Goal: Information Seeking & Learning: Learn about a topic

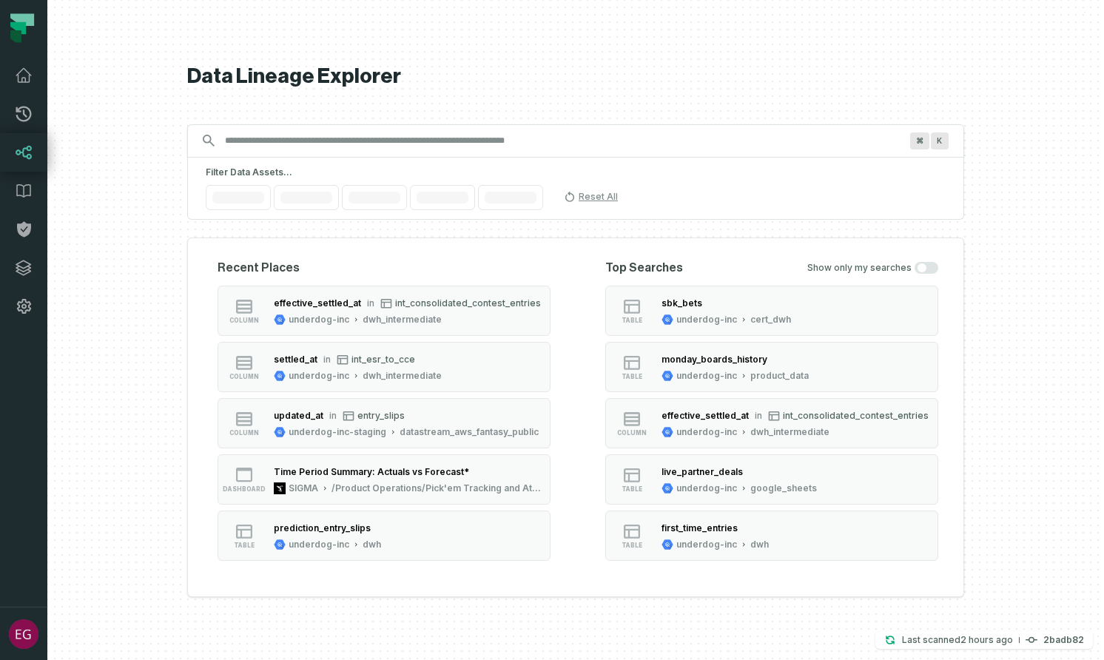
click at [495, 135] on input "Discovery Provider cmdk menu" at bounding box center [562, 141] width 693 height 24
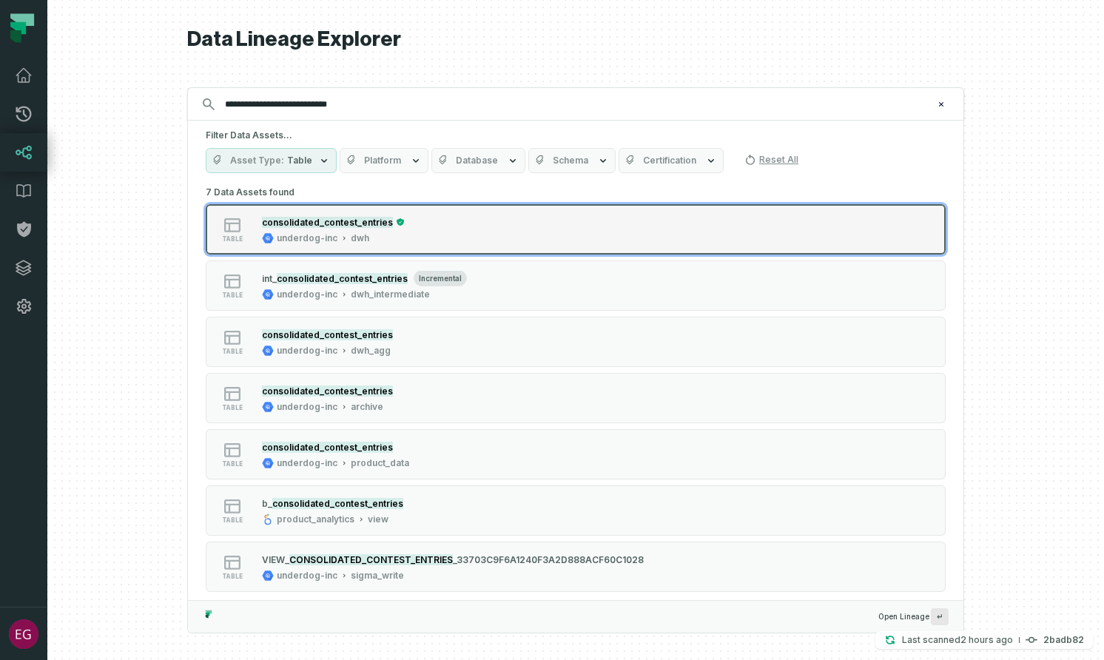
type input "**********"
click at [440, 238] on div "table consolidated_contest_entries underdog-inc dwh" at bounding box center [394, 230] width 370 height 30
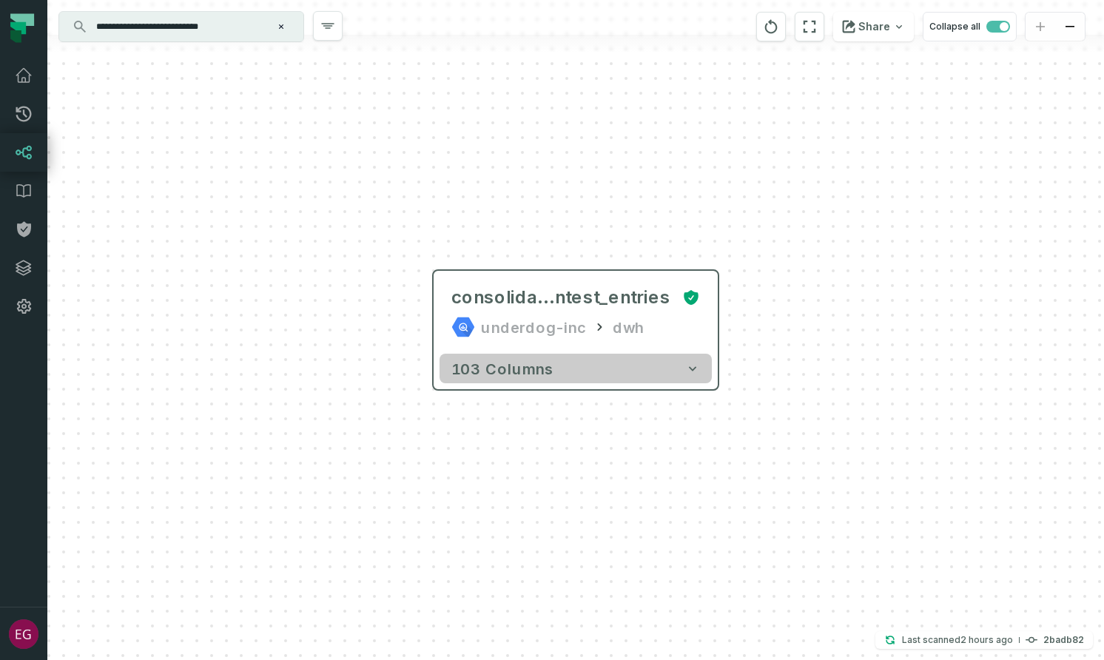
click at [695, 367] on icon "button" at bounding box center [692, 368] width 7 height 4
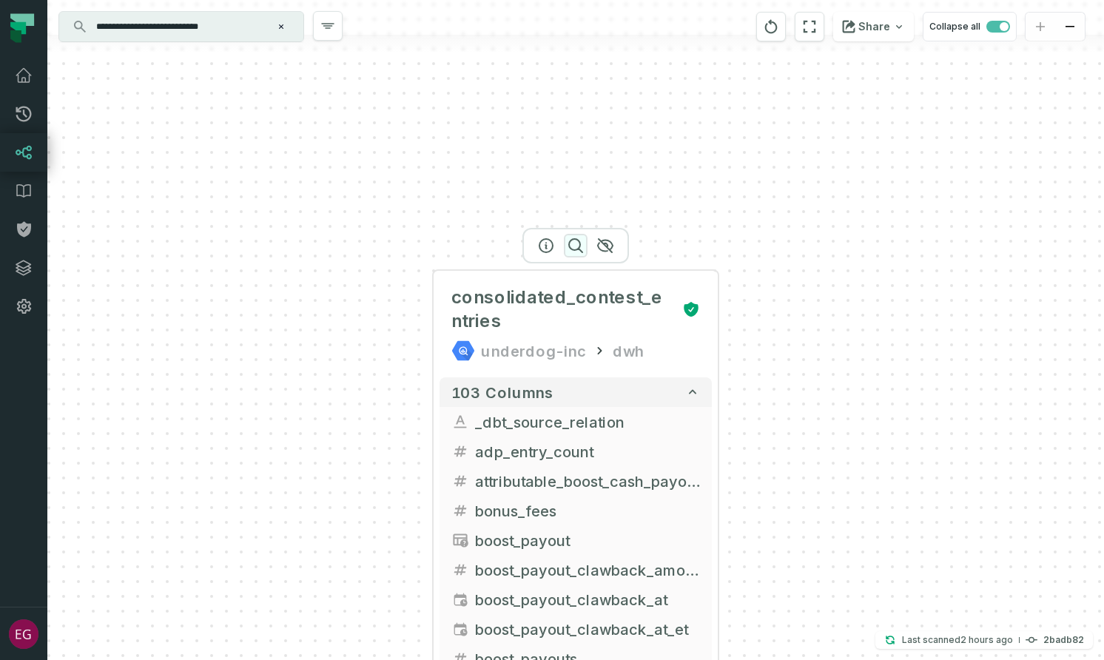
click at [573, 247] on icon "button" at bounding box center [576, 246] width 18 height 18
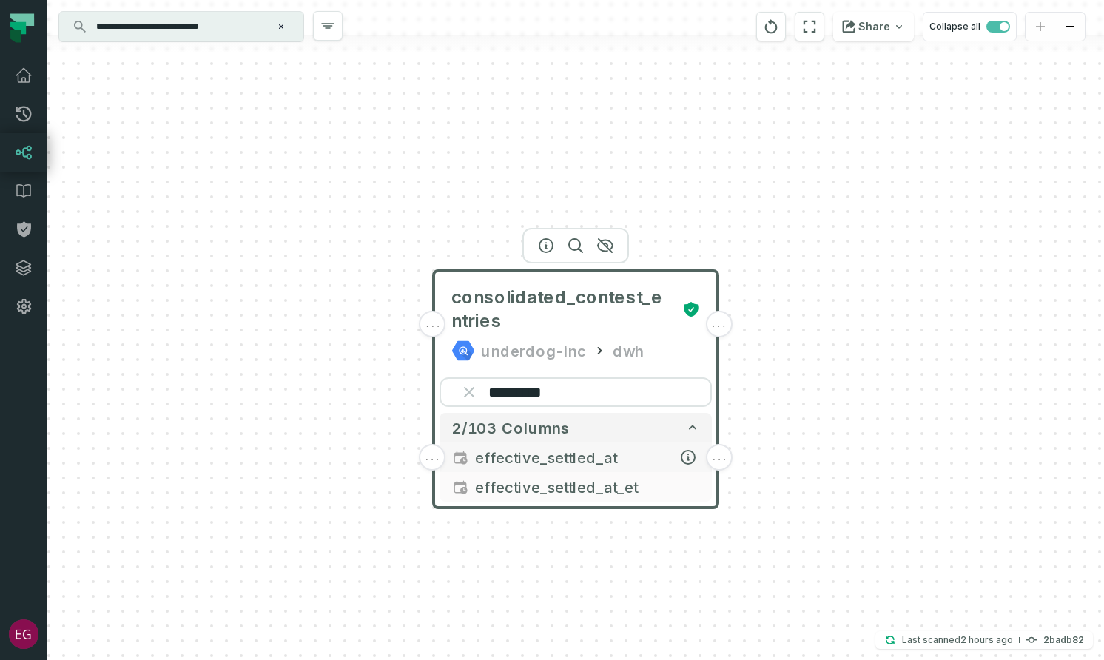
type input "*********"
click at [565, 462] on span "effective_settled_at" at bounding box center [587, 457] width 225 height 22
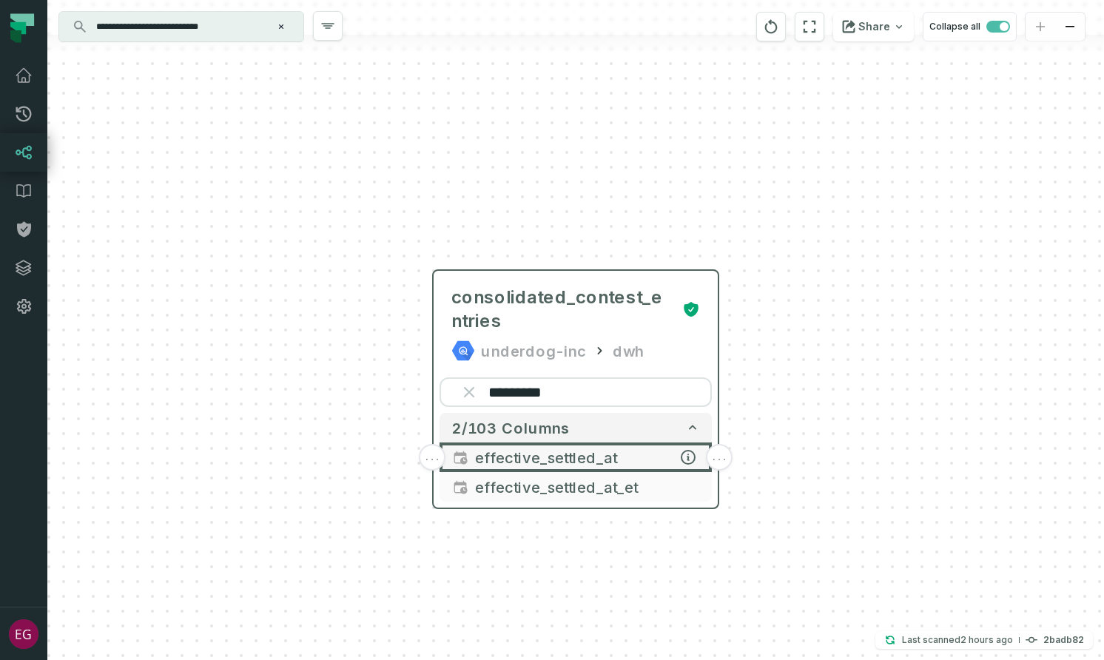
click at [438, 457] on span "..." at bounding box center [432, 457] width 16 height 13
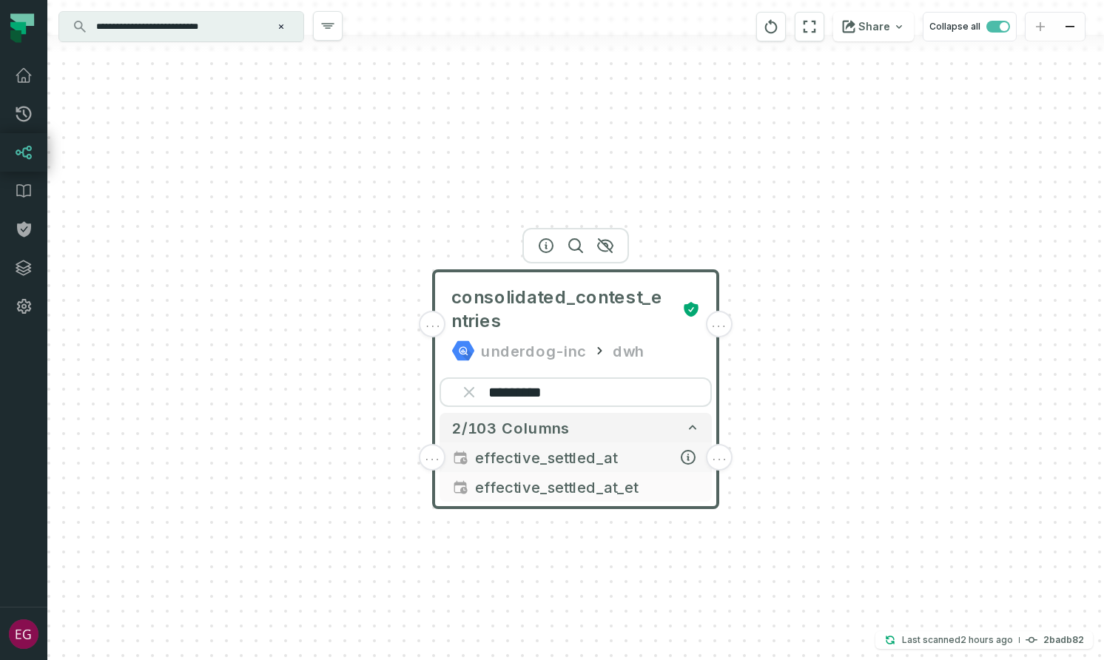
click at [431, 460] on span "..." at bounding box center [432, 457] width 16 height 13
click at [432, 465] on div "..." at bounding box center [432, 457] width 27 height 27
click at [507, 463] on span "effective_settled_at" at bounding box center [587, 457] width 225 height 22
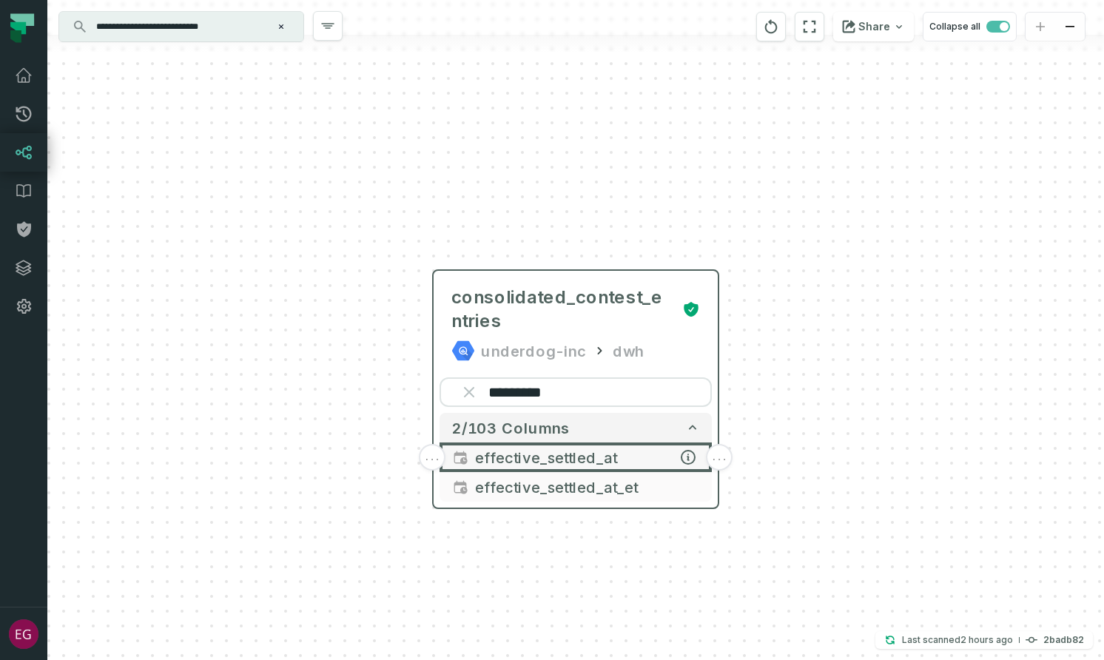
click at [431, 460] on span "..." at bounding box center [432, 457] width 16 height 13
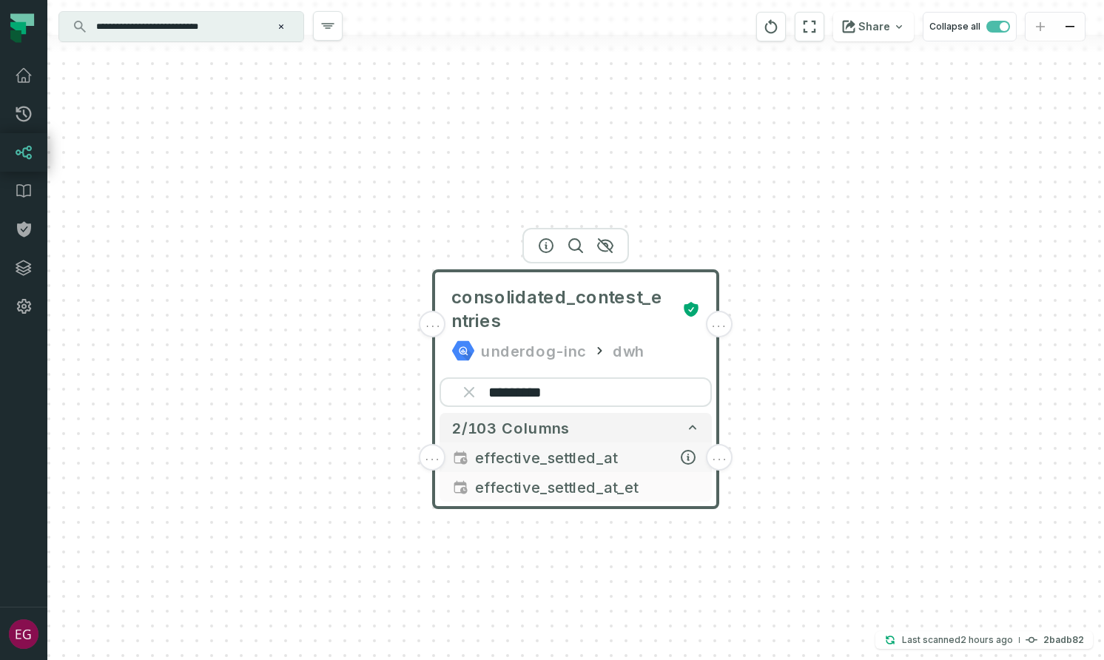
click at [545, 451] on span "effective_settled_at" at bounding box center [587, 457] width 225 height 22
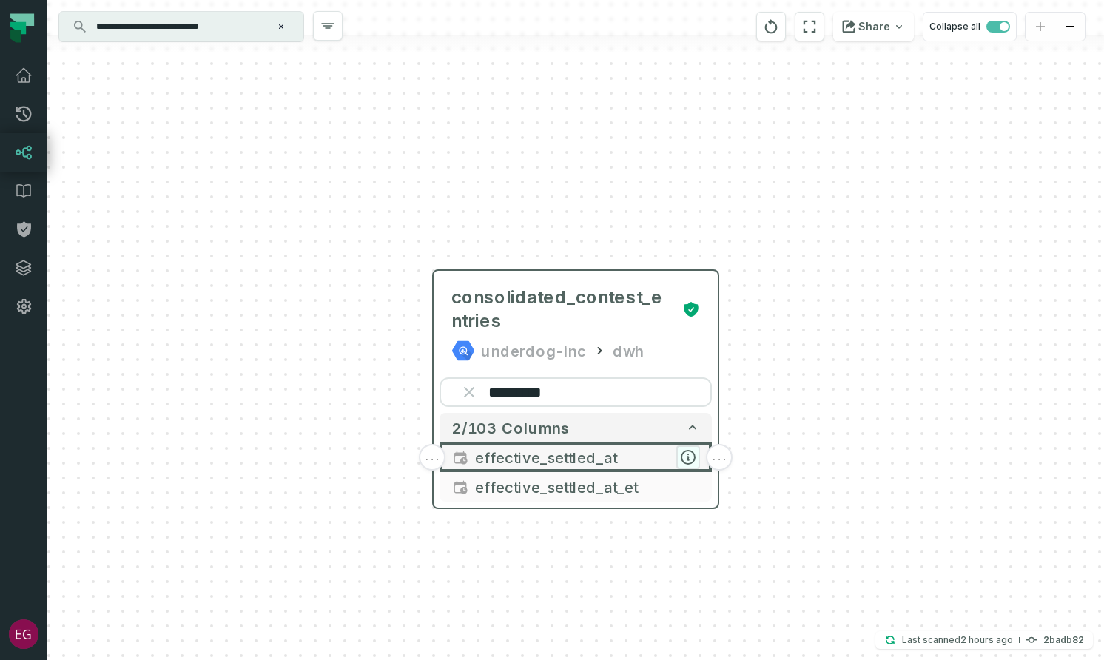
click at [692, 461] on icon "button" at bounding box center [688, 457] width 13 height 13
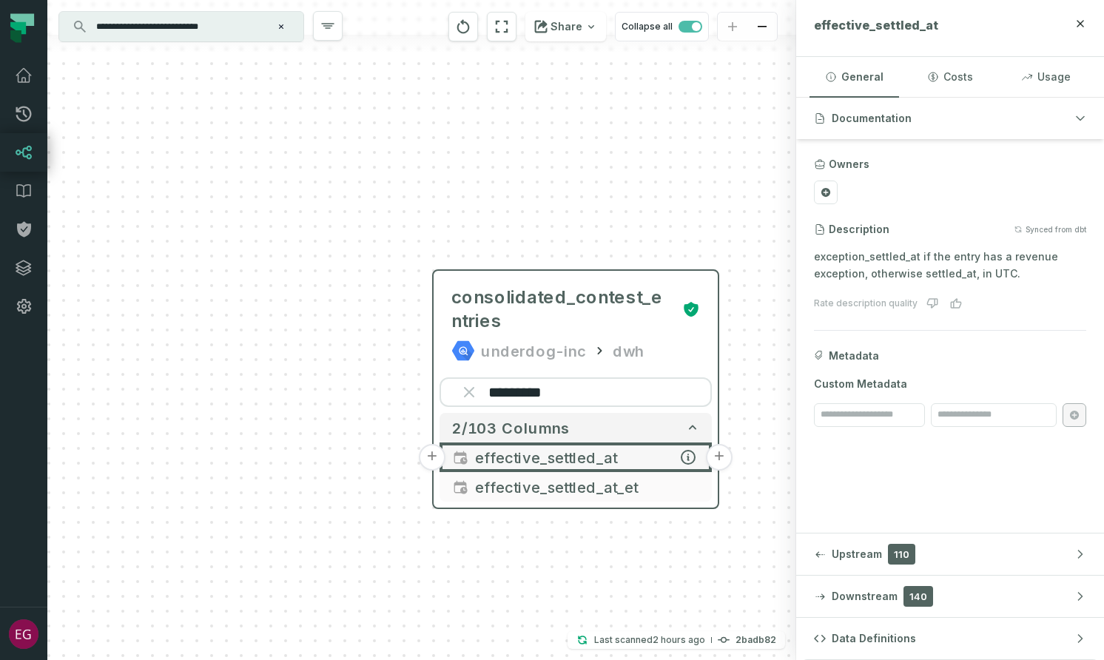
click at [431, 460] on button "+" at bounding box center [432, 457] width 27 height 27
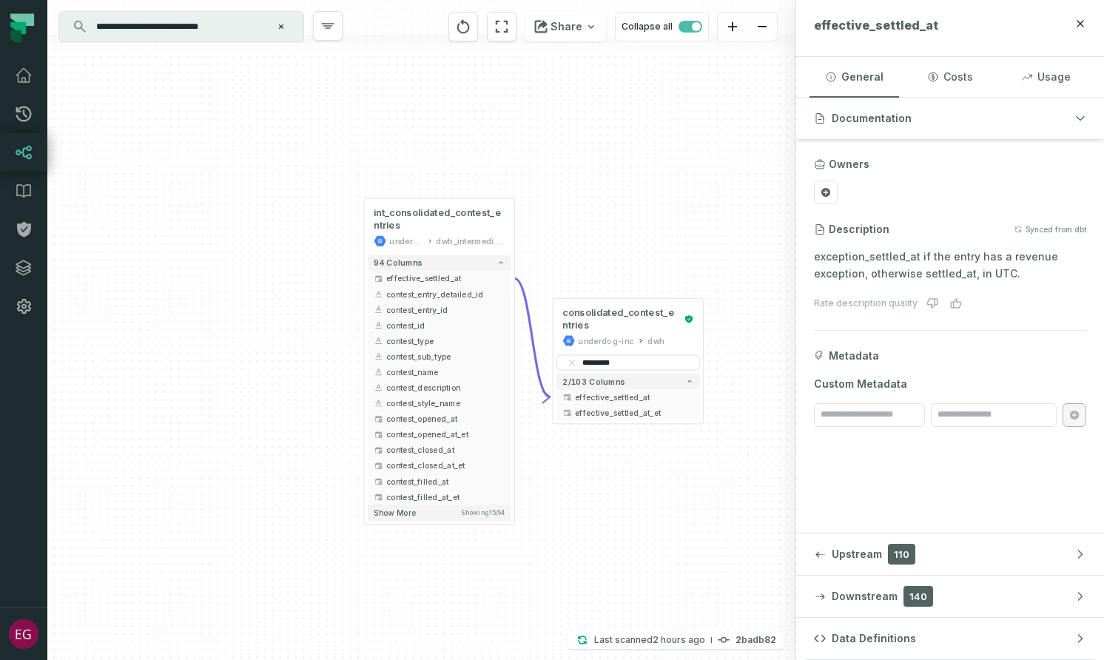
drag, startPoint x: 531, startPoint y: 315, endPoint x: 558, endPoint y: 228, distance: 90.8
click at [558, 228] on div "+ int_consolidated_contest_entries underdog-inc dwh_intermediate + 94 columns +…" at bounding box center [421, 330] width 749 height 660
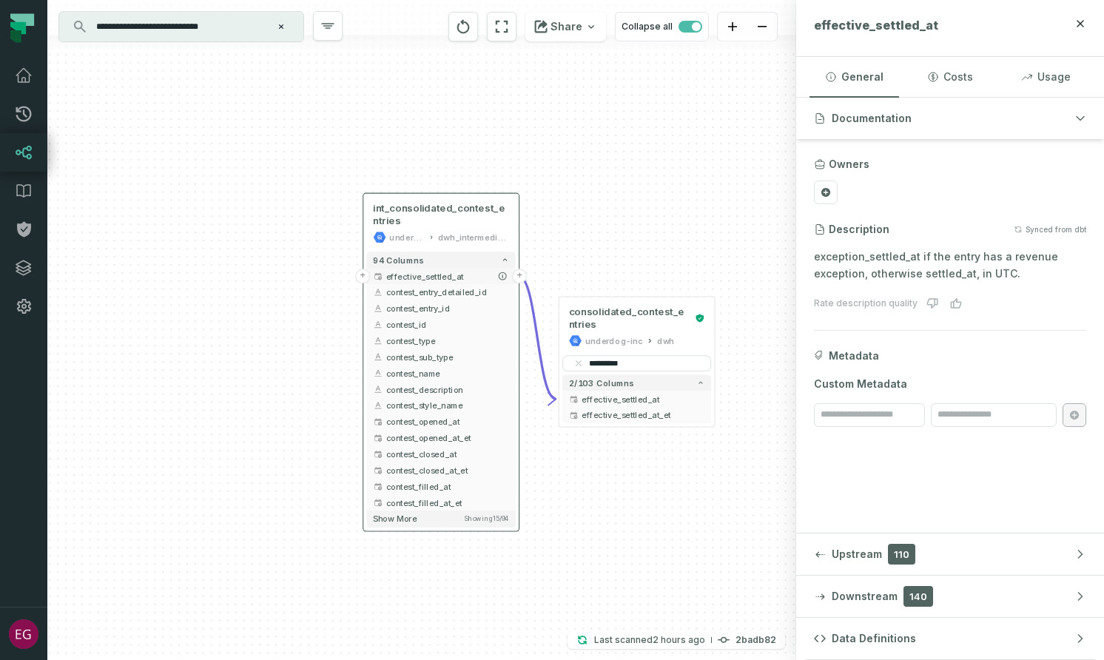
click at [364, 276] on button "+" at bounding box center [362, 276] width 15 height 15
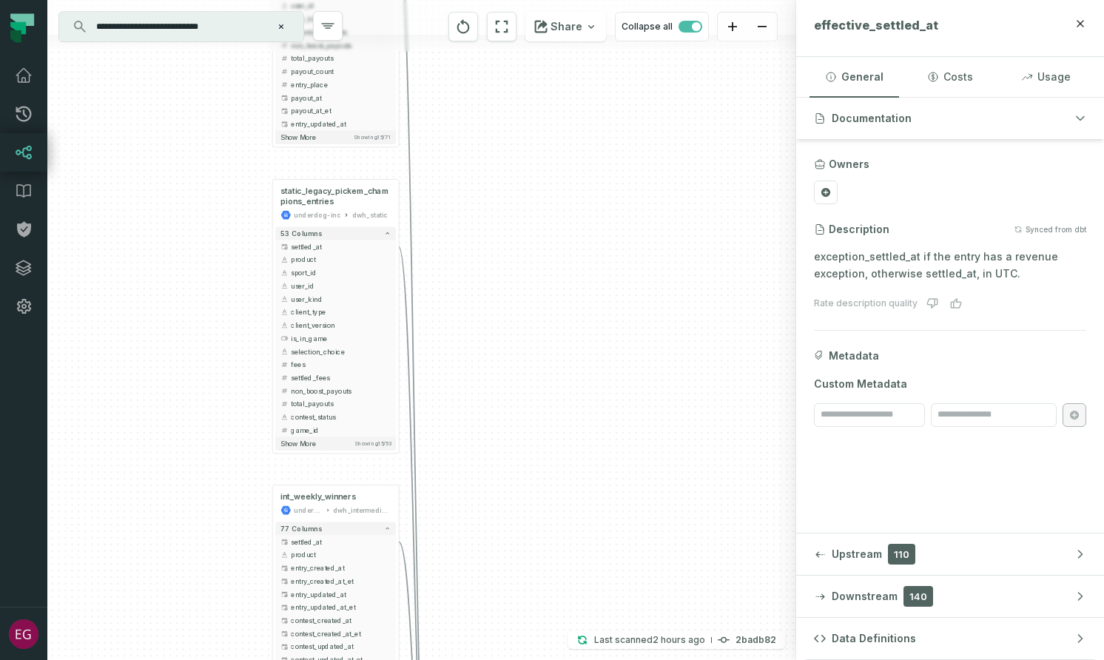
drag, startPoint x: 326, startPoint y: 423, endPoint x: 245, endPoint y: 164, distance: 272.2
click at [245, 164] on div "+ int_tournaments underdog-inc dwh_intermediate + 71 columns + settled_at + pro…" at bounding box center [421, 330] width 749 height 660
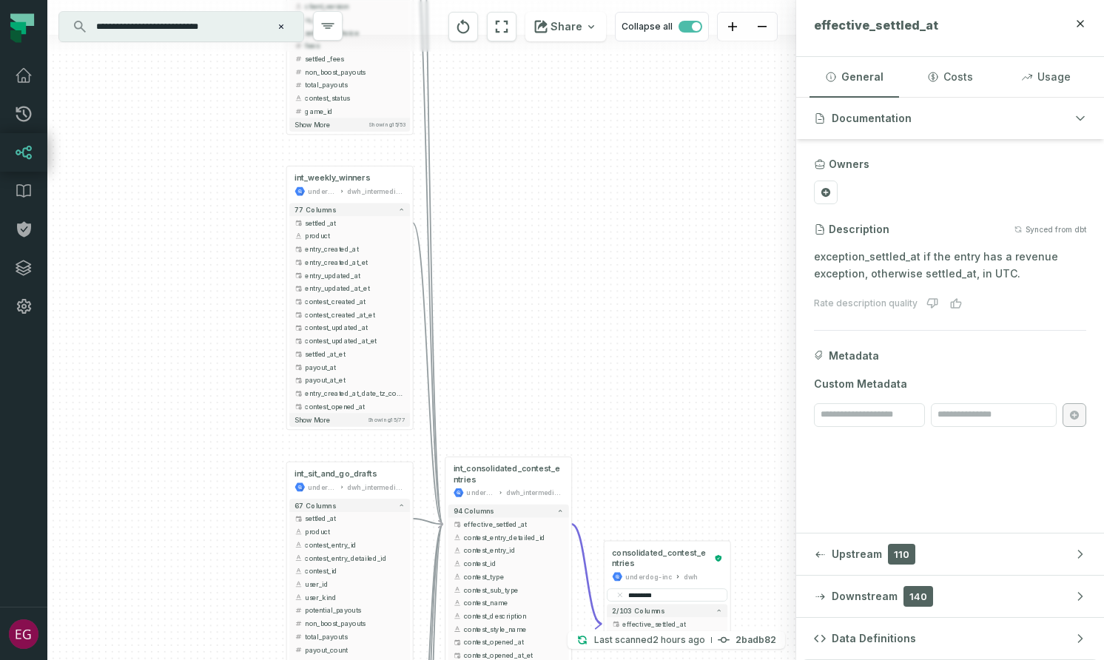
drag, startPoint x: 232, startPoint y: 351, endPoint x: 251, endPoint y: 74, distance: 277.5
click at [251, 74] on div "+ int_tournaments underdog-inc dwh_intermediate + 71 columns + settled_at + pro…" at bounding box center [421, 330] width 749 height 660
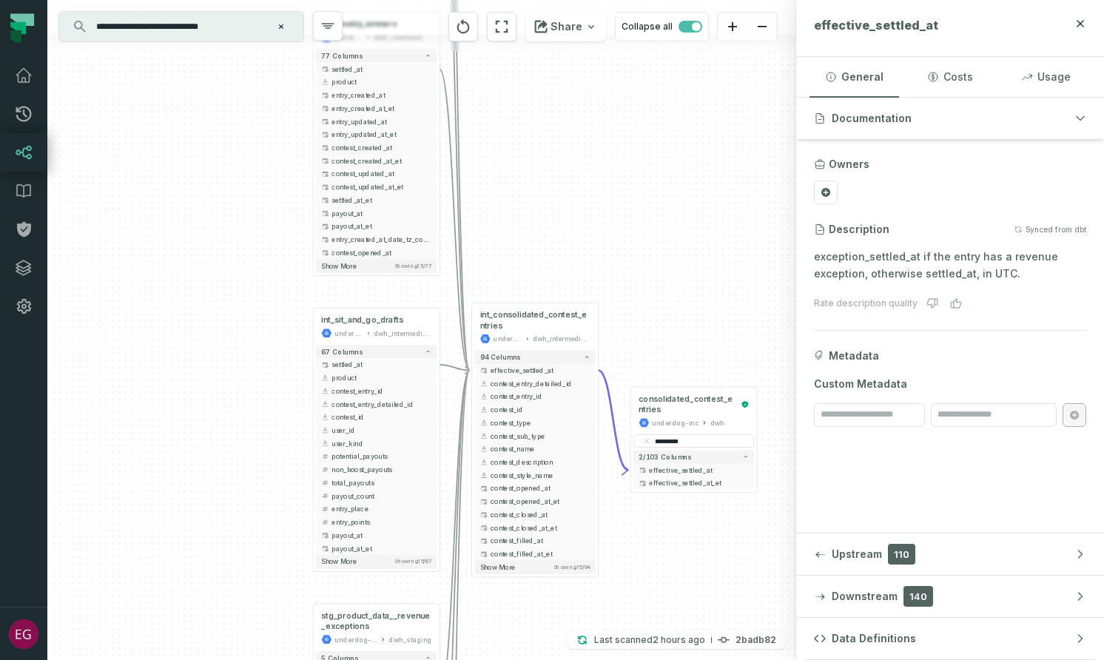
drag, startPoint x: 217, startPoint y: 294, endPoint x: 243, endPoint y: 140, distance: 156.2
click at [243, 140] on div "+ int_tournaments underdog-inc dwh_intermediate + 71 columns + settled_at + pro…" at bounding box center [421, 330] width 749 height 660
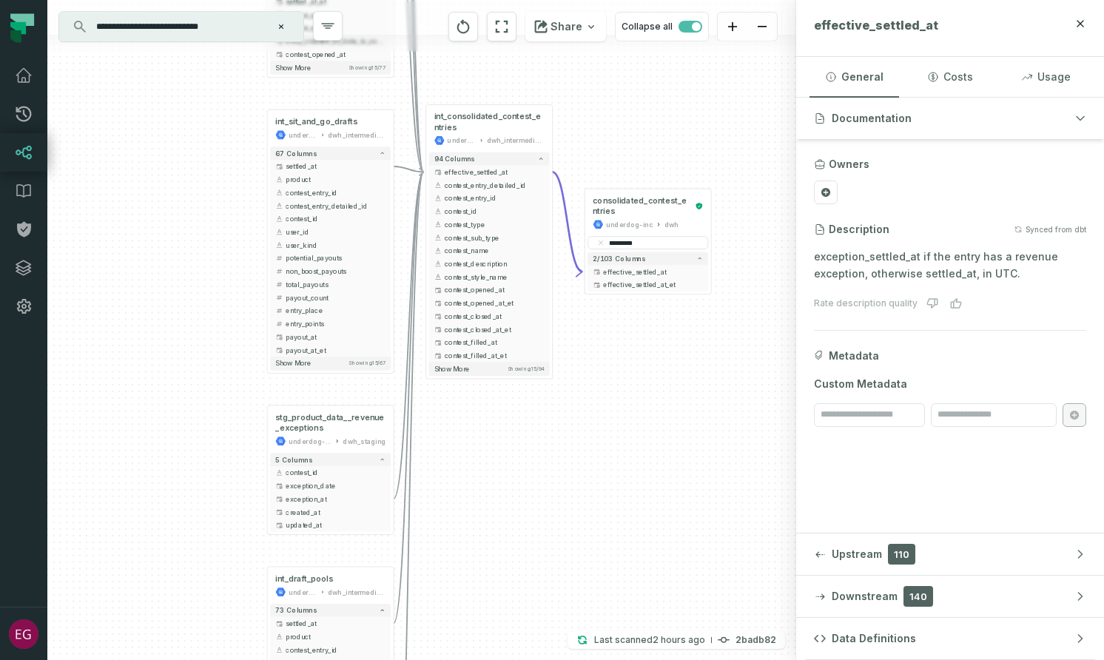
drag, startPoint x: 271, startPoint y: 413, endPoint x: 225, endPoint y: 213, distance: 205.0
click at [225, 213] on div "+ int_tournaments underdog-inc dwh_intermediate + 71 columns + settled_at + pro…" at bounding box center [421, 330] width 749 height 660
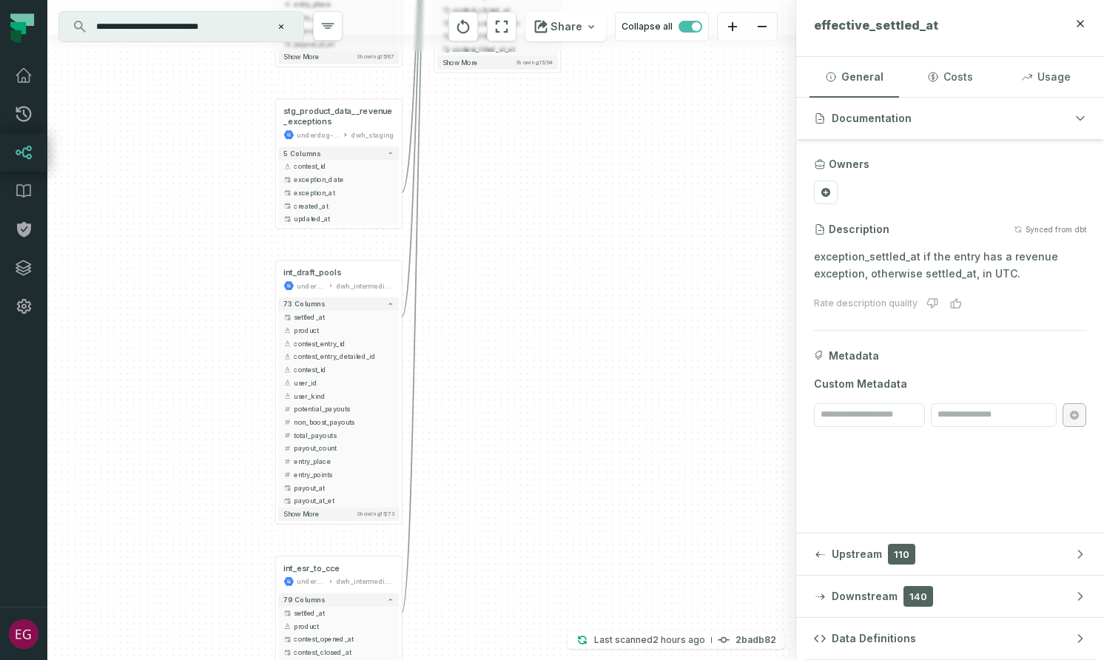
drag, startPoint x: 257, startPoint y: 471, endPoint x: 265, endPoint y: 167, distance: 305.0
click at [265, 167] on div "+ int_tournaments underdog-inc dwh_intermediate + 71 columns + settled_at + pro…" at bounding box center [421, 330] width 749 height 660
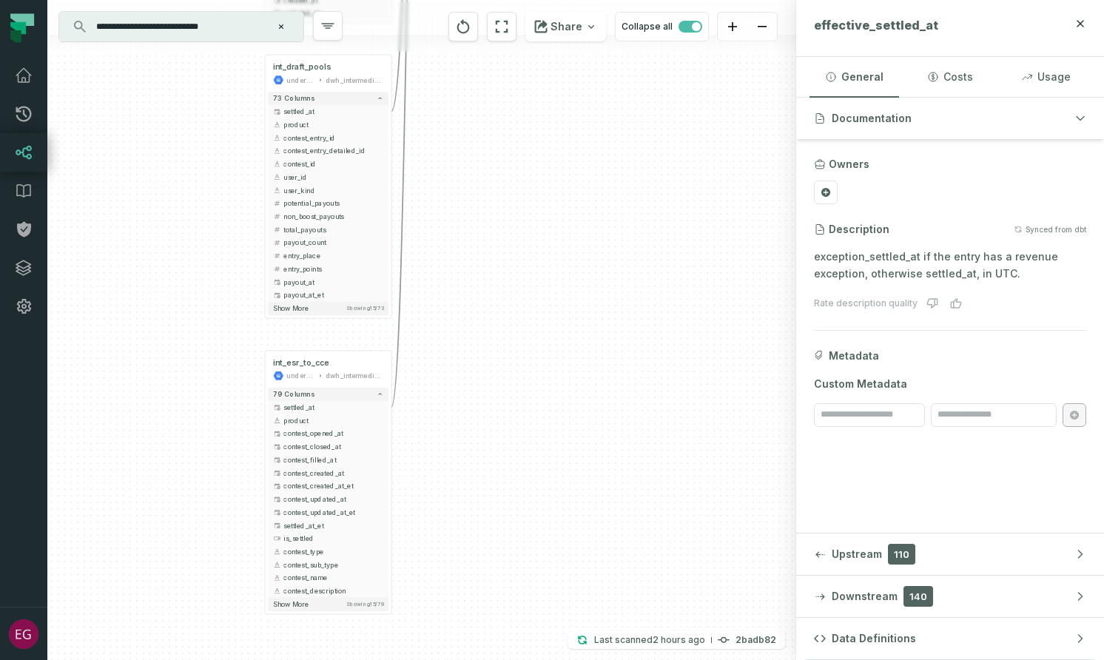
drag, startPoint x: 243, startPoint y: 327, endPoint x: 233, endPoint y: 121, distance: 206.0
click at [233, 121] on div "+ int_tournaments underdog-inc dwh_intermediate + 71 columns + settled_at + pro…" at bounding box center [421, 330] width 749 height 660
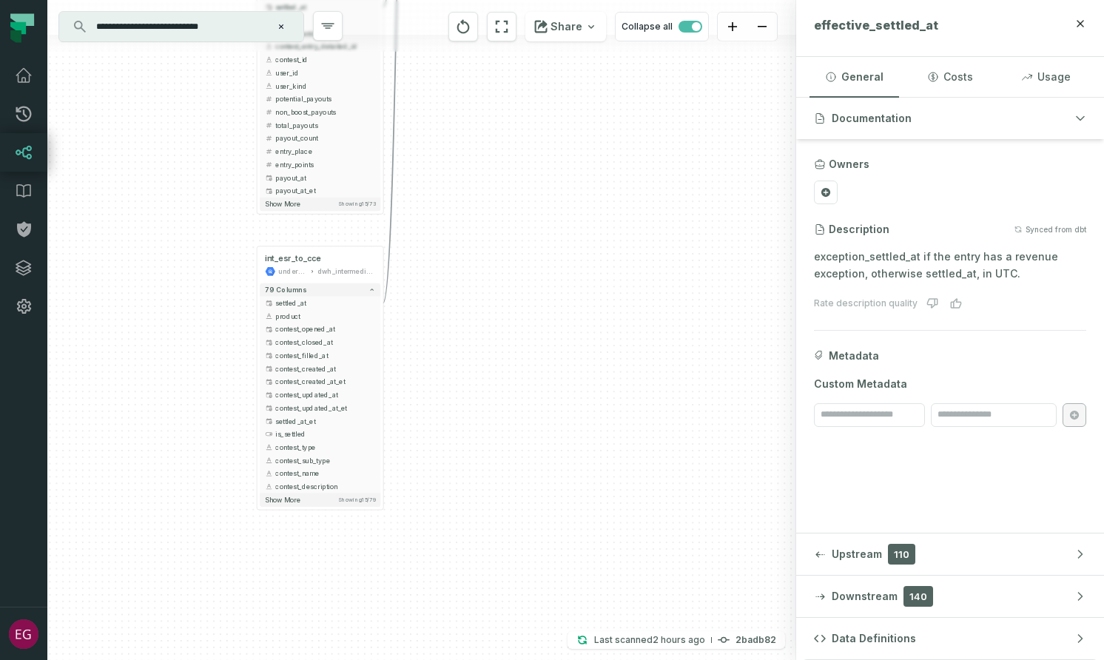
drag, startPoint x: 235, startPoint y: 413, endPoint x: 226, endPoint y: 309, distance: 104.7
click at [226, 309] on div "+ int_tournaments underdog-inc dwh_intermediate + 71 columns + settled_at + pro…" at bounding box center [421, 330] width 749 height 660
click at [255, 304] on button "+" at bounding box center [257, 303] width 12 height 12
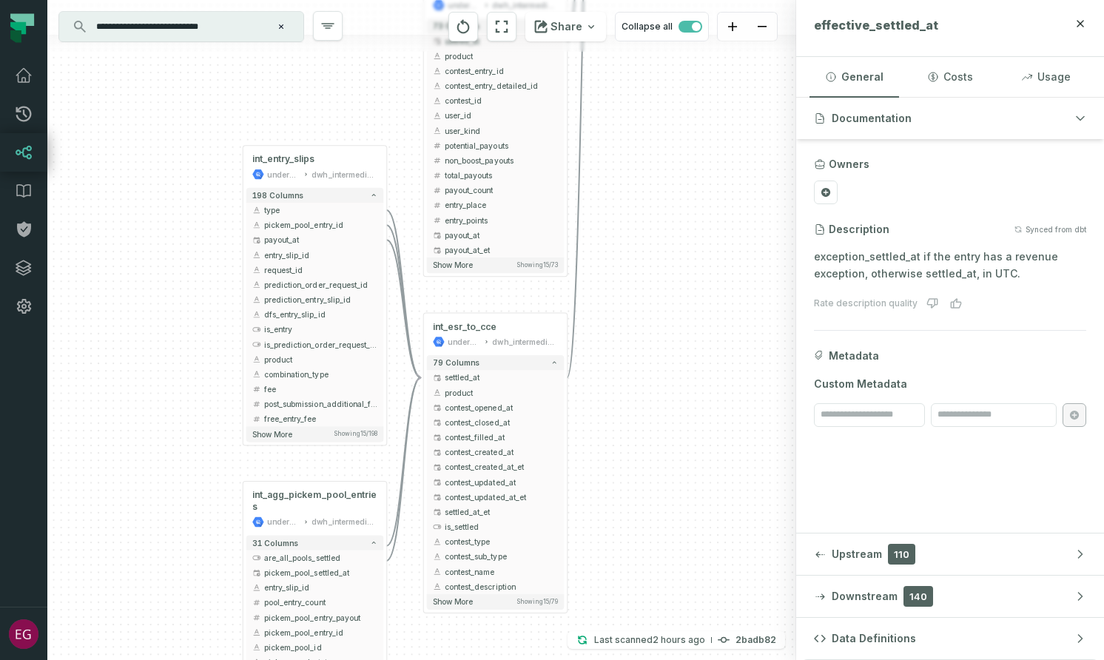
drag, startPoint x: 226, startPoint y: 389, endPoint x: 206, endPoint y: 259, distance: 130.9
click at [206, 259] on div "+ int_entry_slips underdog-inc dwh_intermediate + 198 columns + type + + pickem…" at bounding box center [421, 330] width 749 height 660
click at [238, 236] on button "+" at bounding box center [242, 239] width 13 height 13
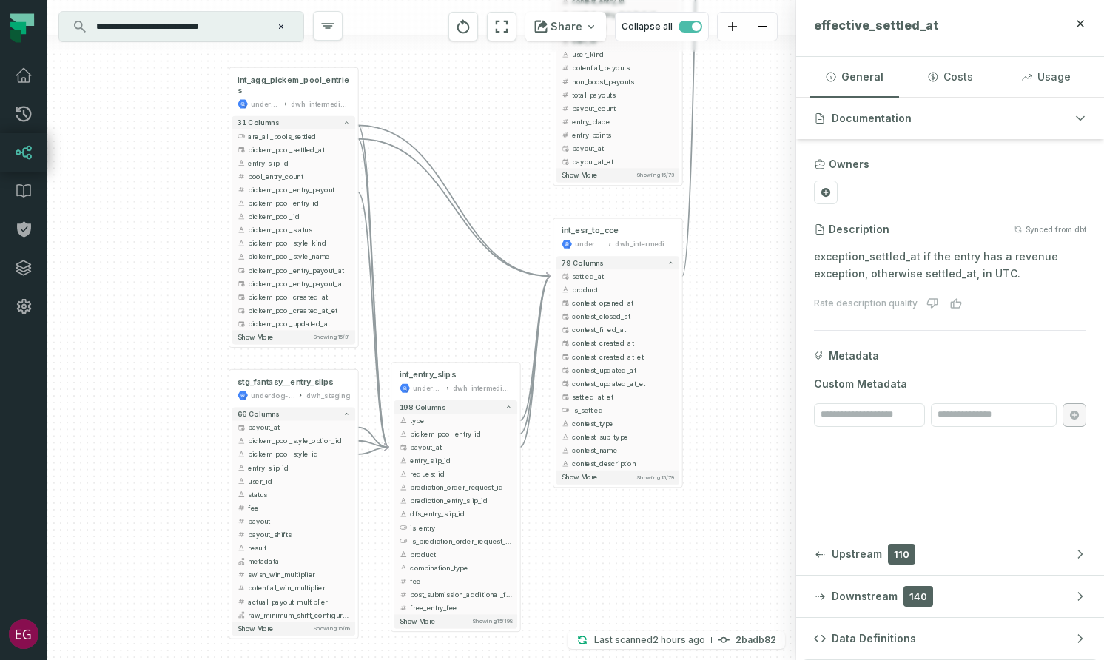
drag, startPoint x: 249, startPoint y: 226, endPoint x: 204, endPoint y: 331, distance: 114.0
click at [204, 331] on div "+ stg_fantasy__entry_slips underdog-inc dwh_staging + 66 columns + payout_at + …" at bounding box center [421, 330] width 749 height 660
click at [196, 300] on div "+ stg_fantasy__entry_slips underdog-inc dwh_staging + 66 columns + payout_at + …" at bounding box center [421, 330] width 749 height 660
click at [280, 33] on button "Clear search query" at bounding box center [281, 26] width 15 height 15
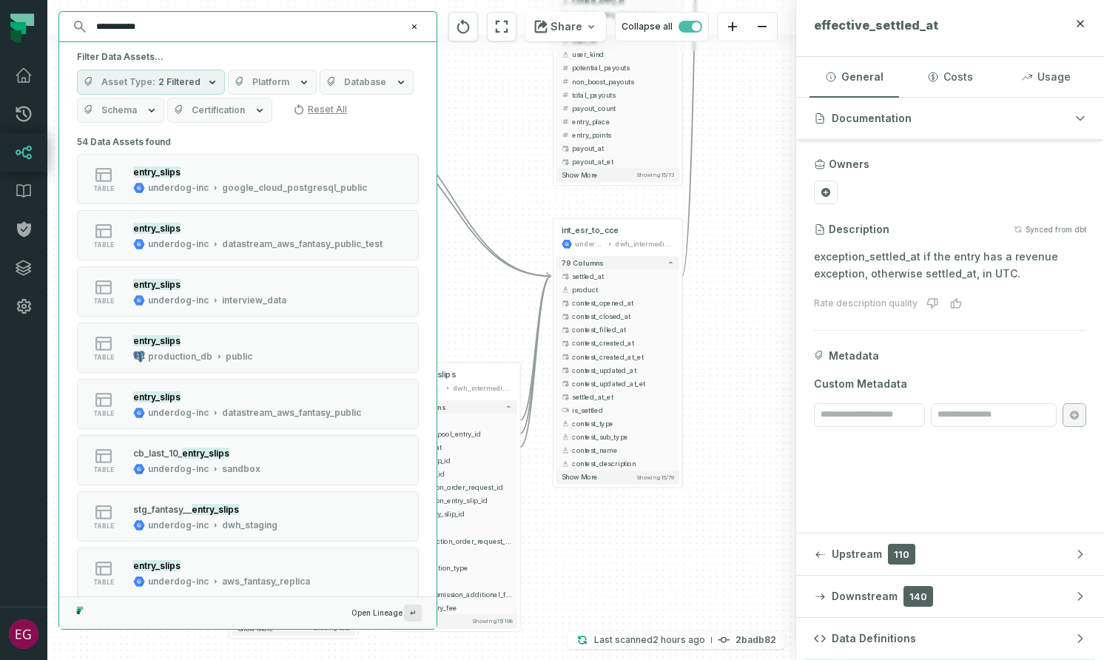
type input "**********"
click at [147, 109] on icon "button" at bounding box center [152, 110] width 12 height 12
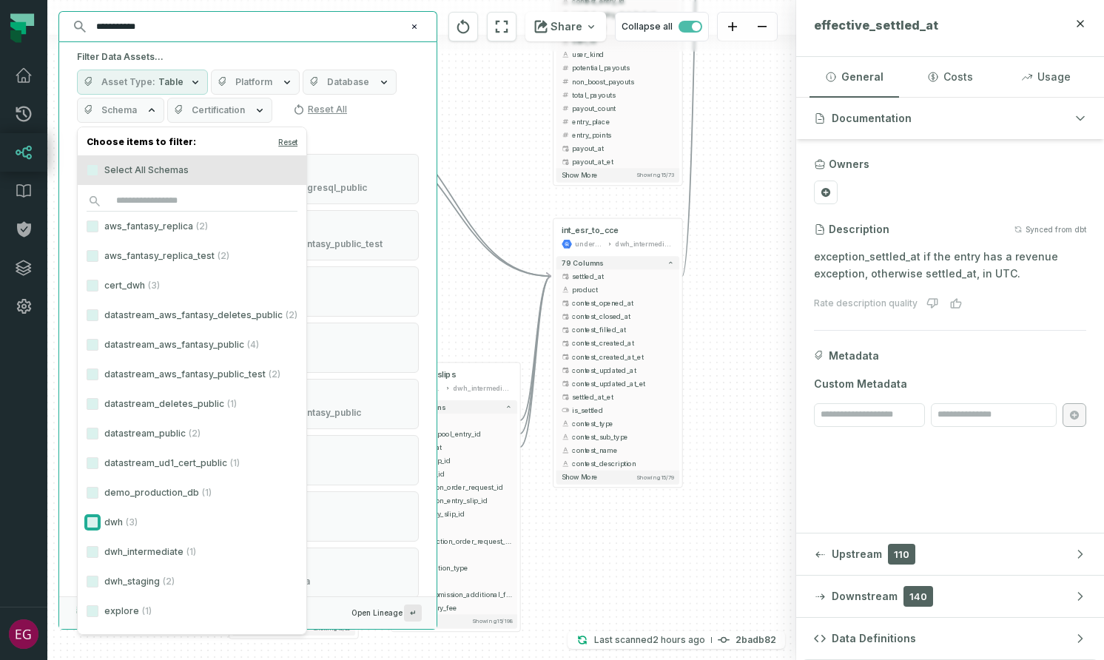
click at [95, 525] on button "dwh (3)" at bounding box center [93, 523] width 12 height 12
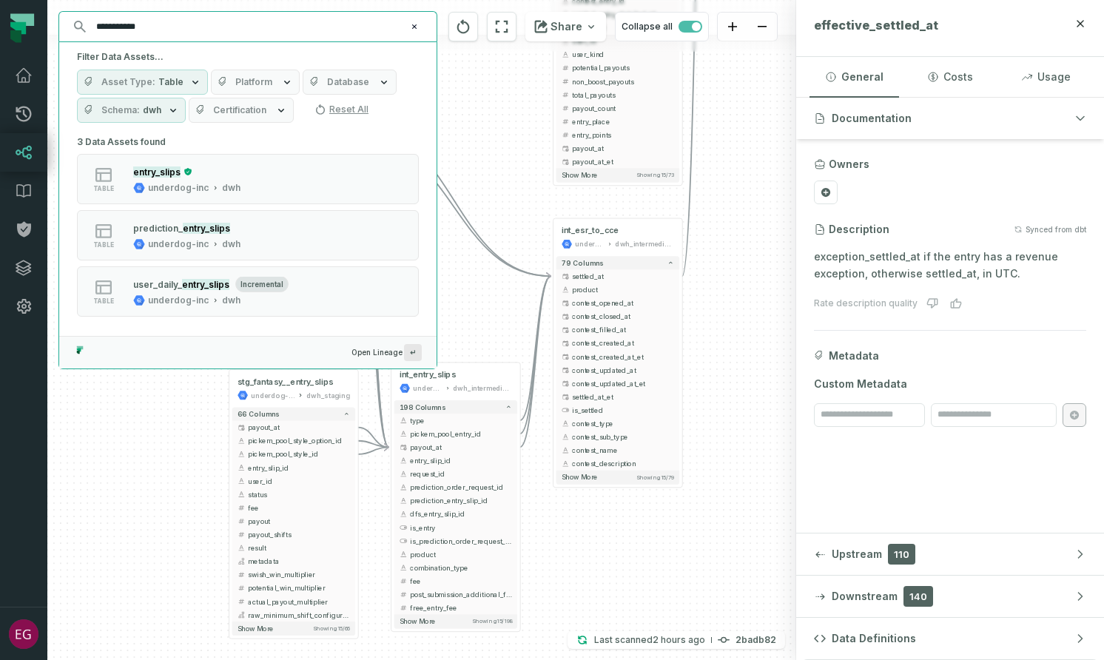
click at [414, 70] on div "Asset Type Table Platform Database Schema dwh Certification Reset All" at bounding box center [248, 96] width 342 height 53
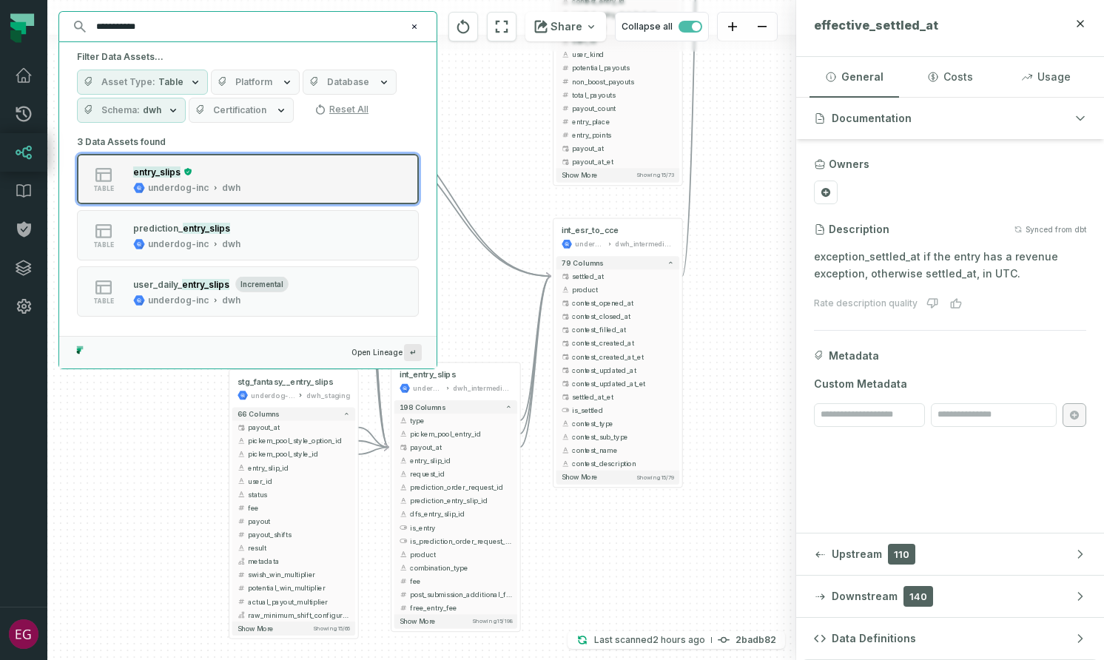
click at [261, 172] on div "table entry_slips underdog-inc dwh" at bounding box center [265, 179] width 370 height 30
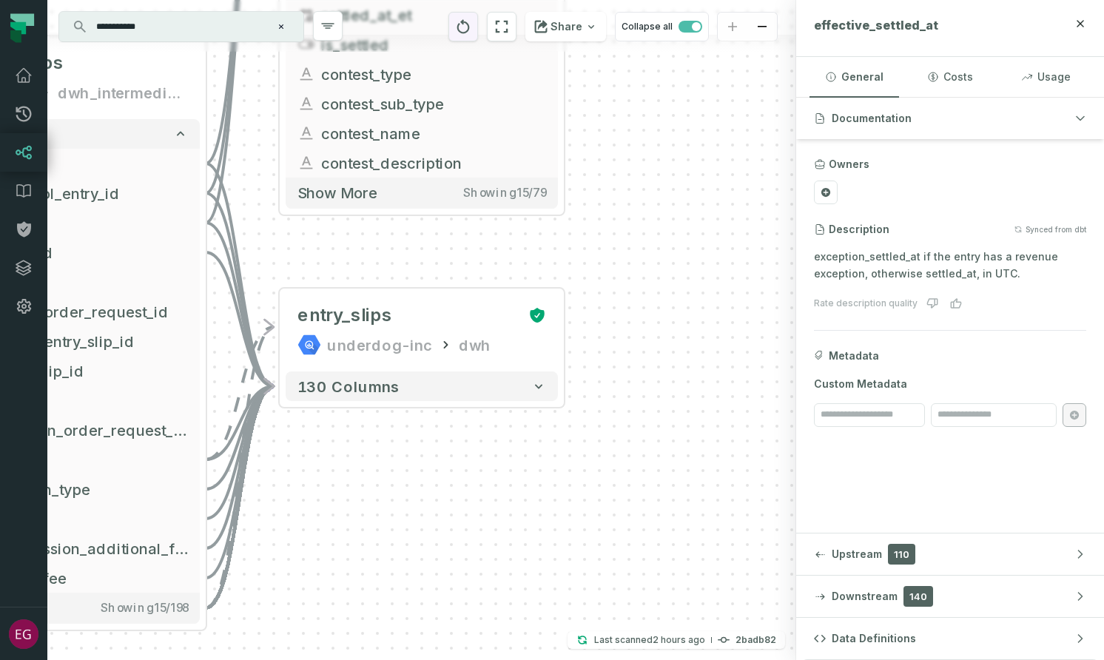
click at [470, 31] on icon "reset" at bounding box center [463, 26] width 13 height 14
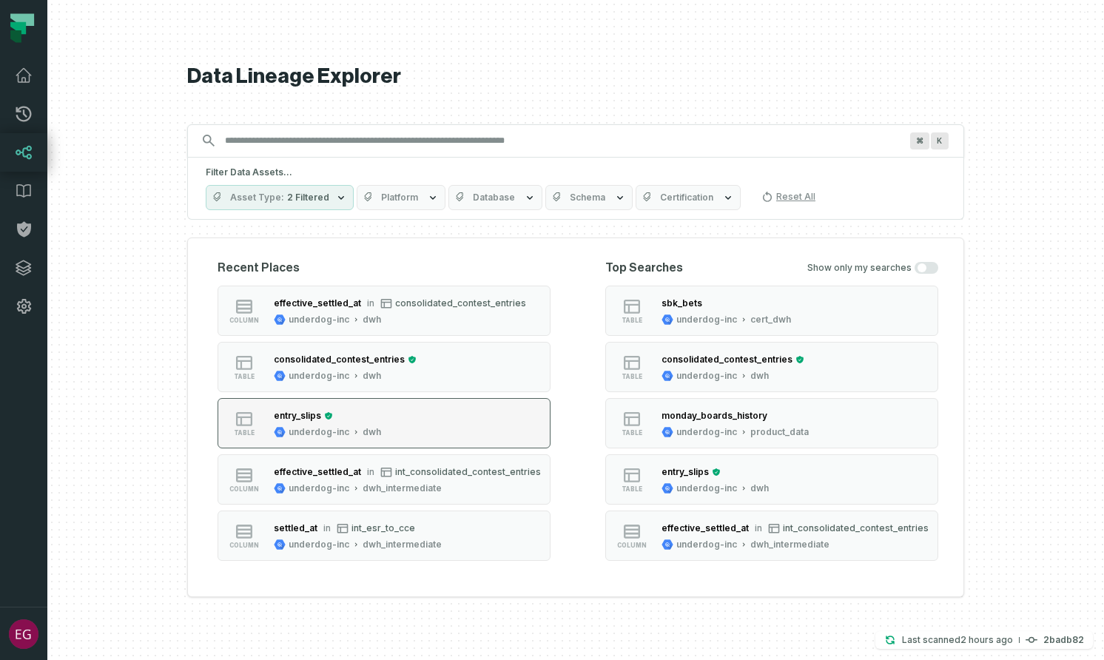
click at [420, 433] on button "table entry_slips underdog-inc dwh" at bounding box center [384, 423] width 333 height 50
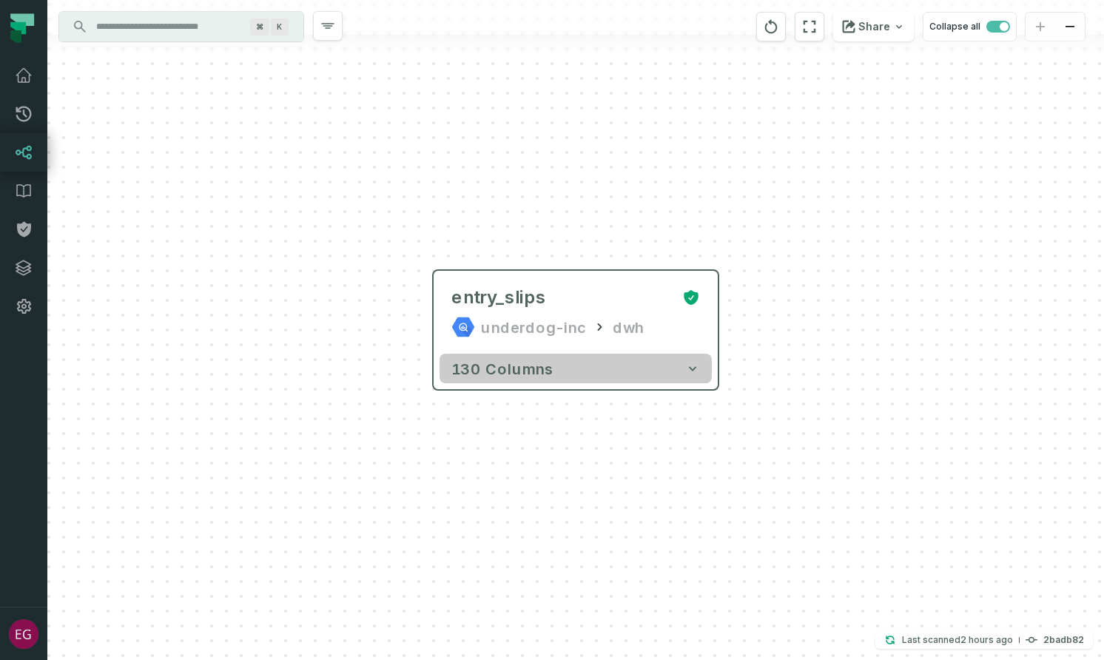
click at [613, 380] on button "130 columns" at bounding box center [576, 369] width 272 height 30
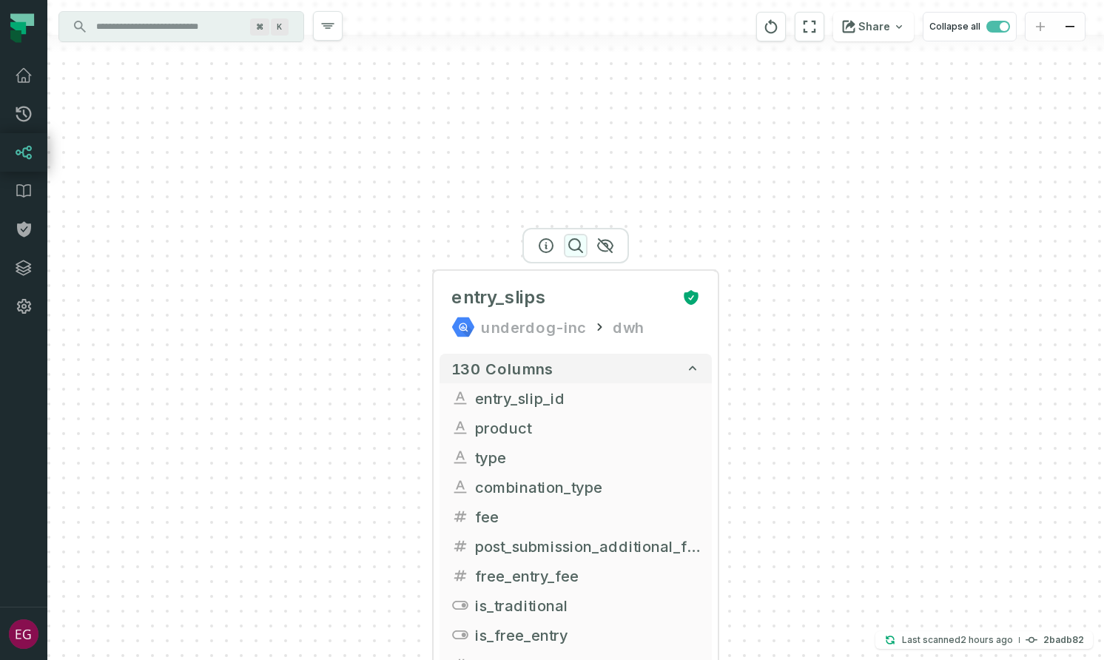
click at [579, 243] on icon "button" at bounding box center [576, 246] width 18 height 18
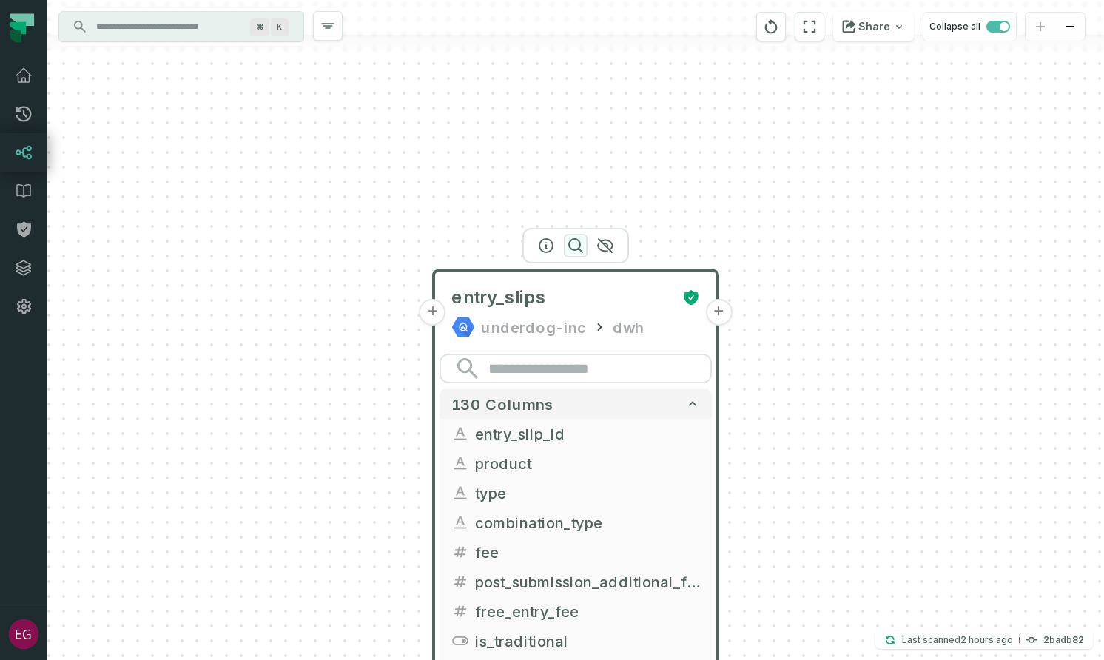
type input "*"
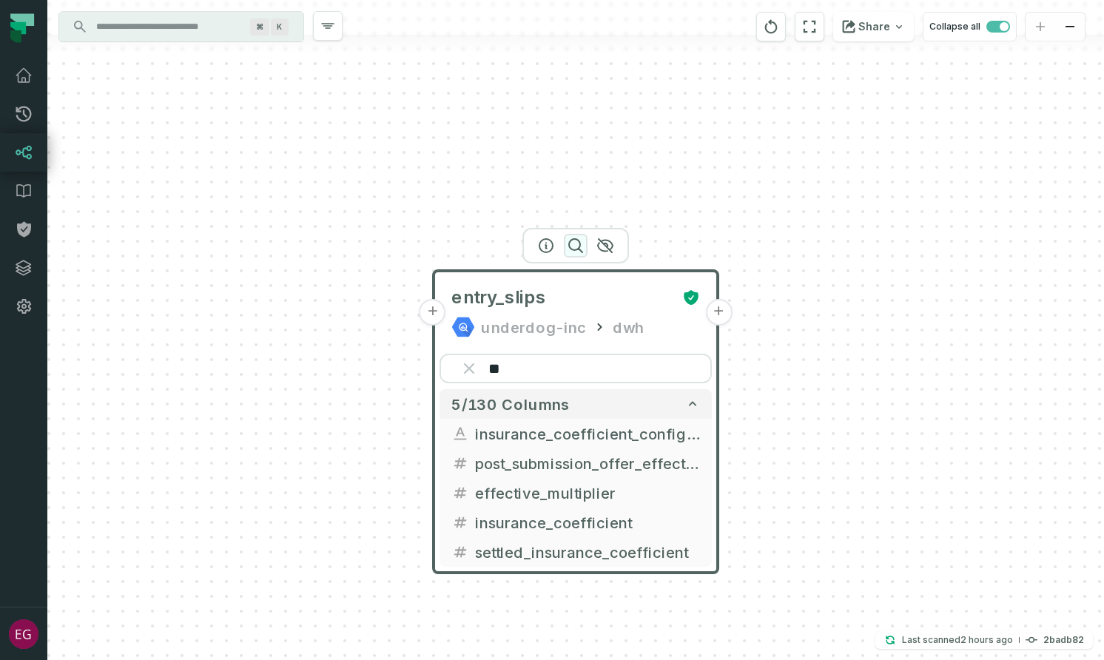
type input "*"
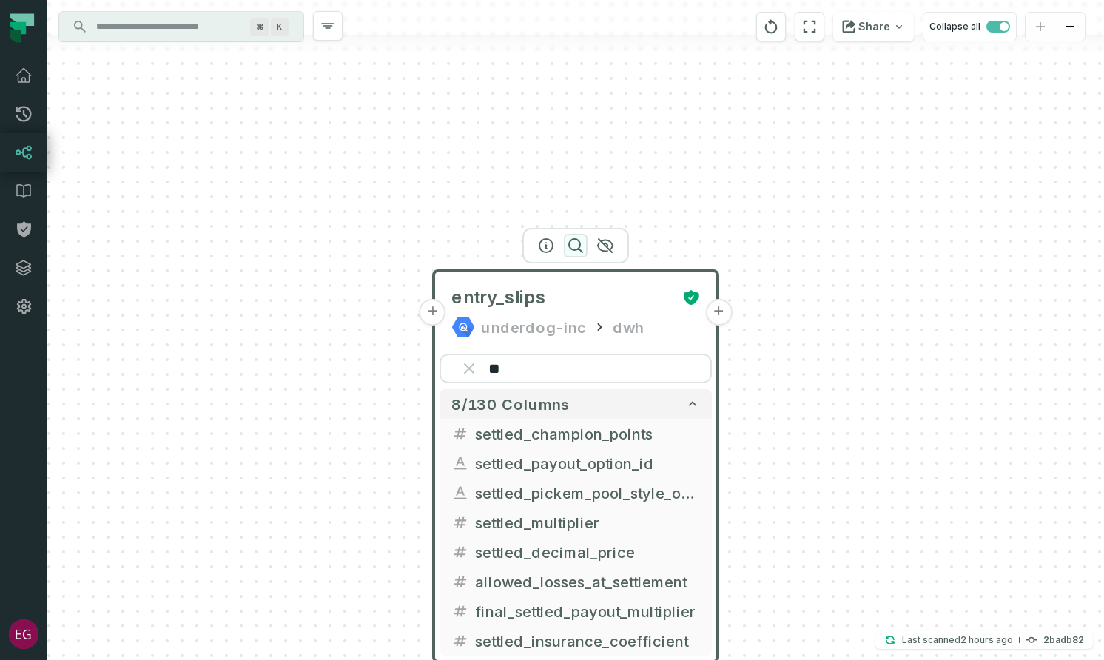
type input "*"
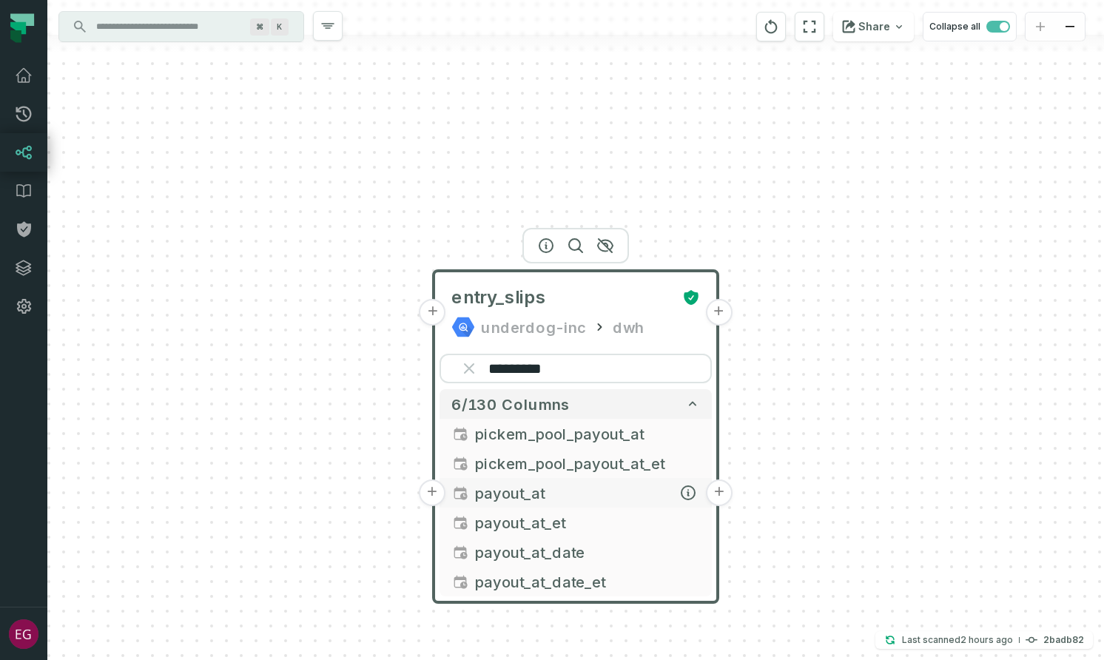
type input "*********"
click at [431, 492] on button "+" at bounding box center [432, 493] width 27 height 27
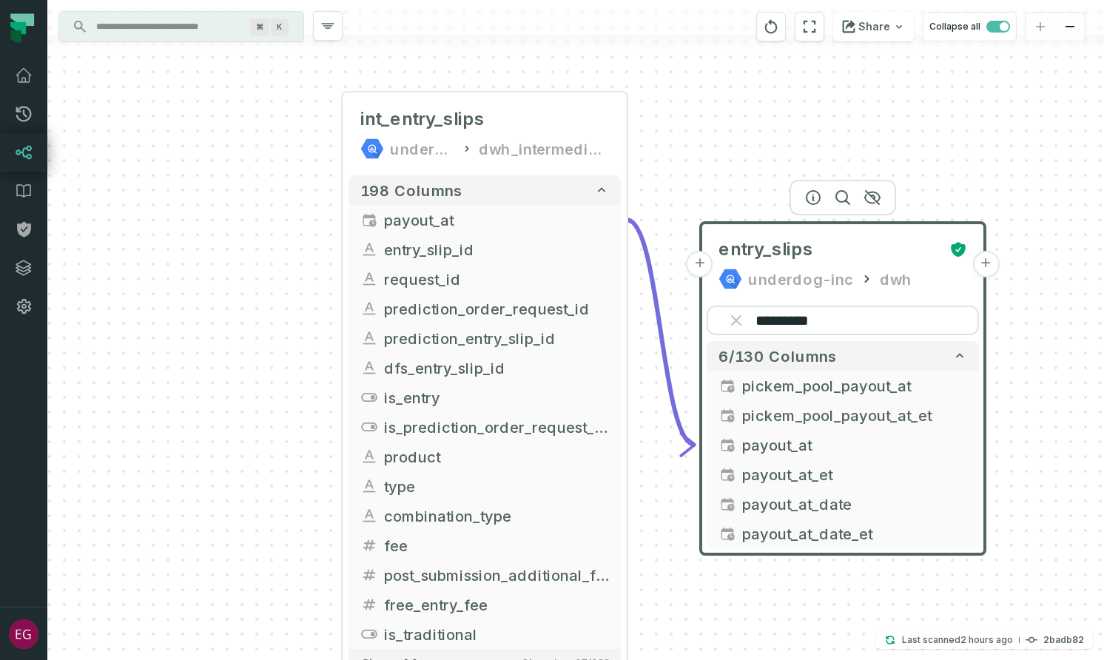
drag, startPoint x: 386, startPoint y: 438, endPoint x: 303, endPoint y: 257, distance: 199.1
click at [304, 257] on div "+ int_entry_slips underdog-inc dwh_intermediate + 198 columns + payout_at + + e…" at bounding box center [575, 330] width 1057 height 660
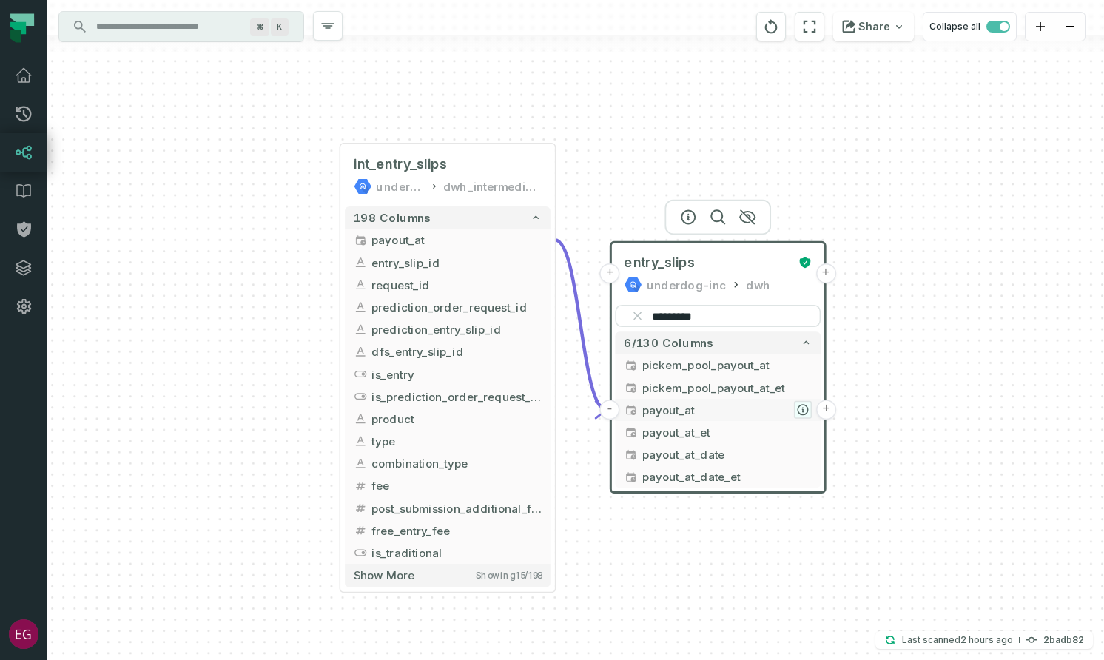
click at [803, 407] on icon "button" at bounding box center [803, 410] width 10 height 10
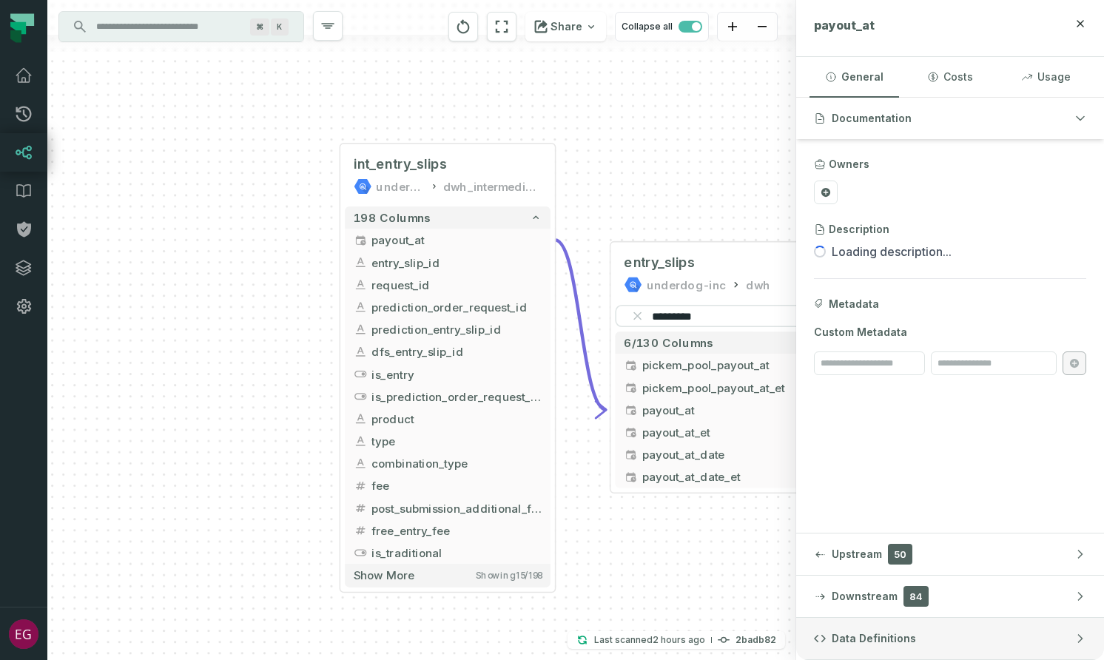
click at [1022, 637] on button "Data Definitions" at bounding box center [950, 638] width 308 height 41
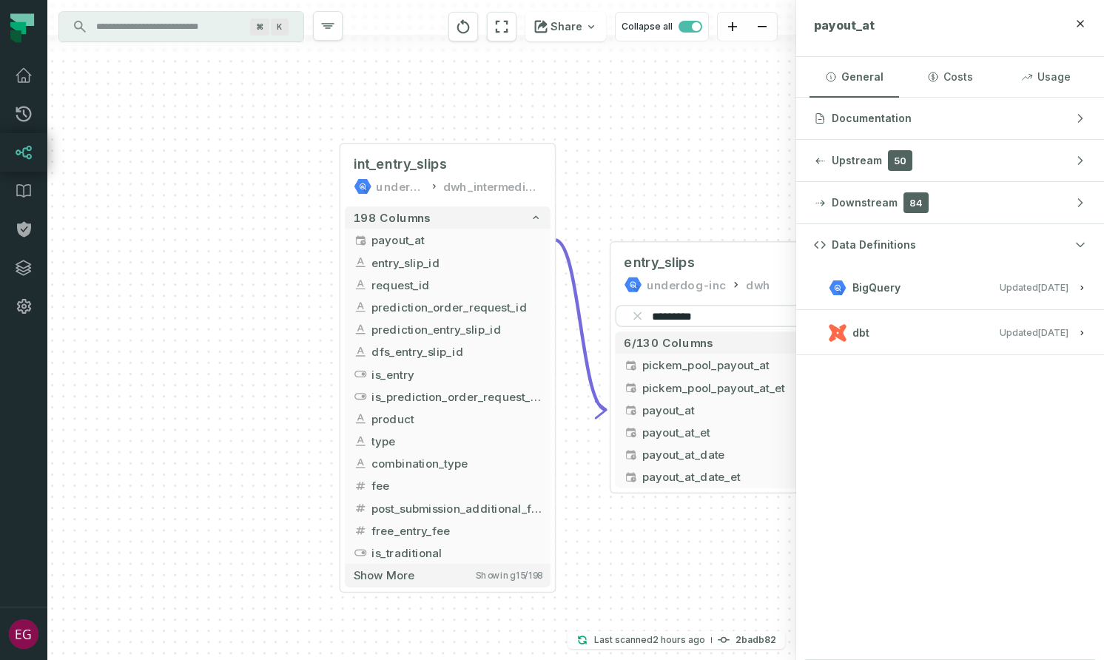
click at [1038, 337] on relative-time "[DATE] 8:26:05 PM" at bounding box center [1053, 332] width 30 height 11
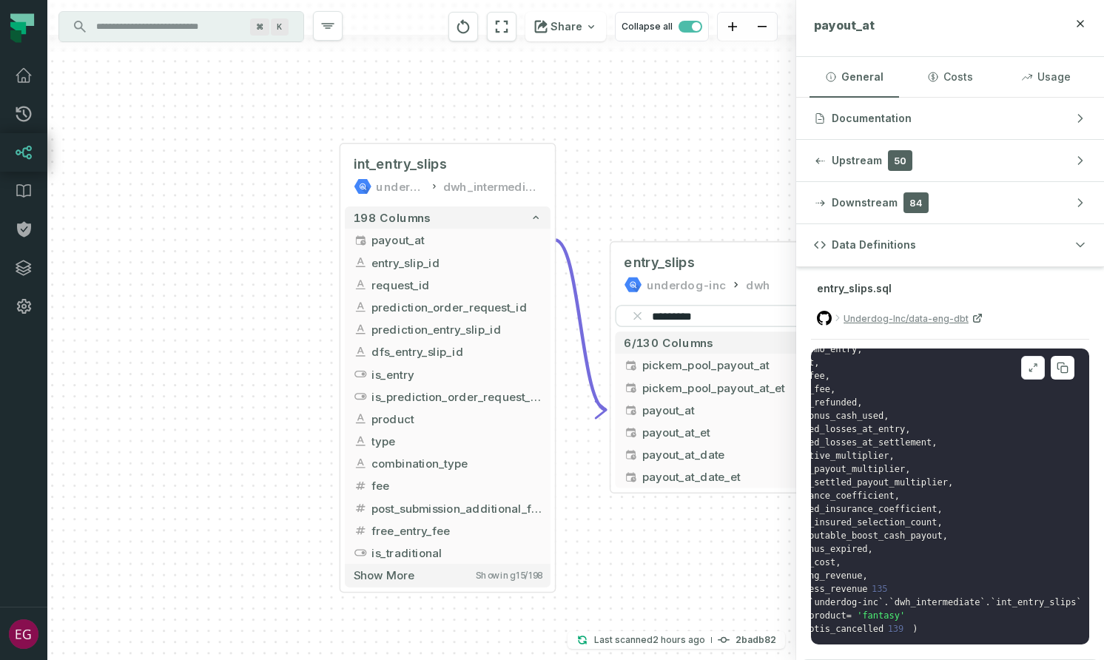
scroll to position [1573, 0]
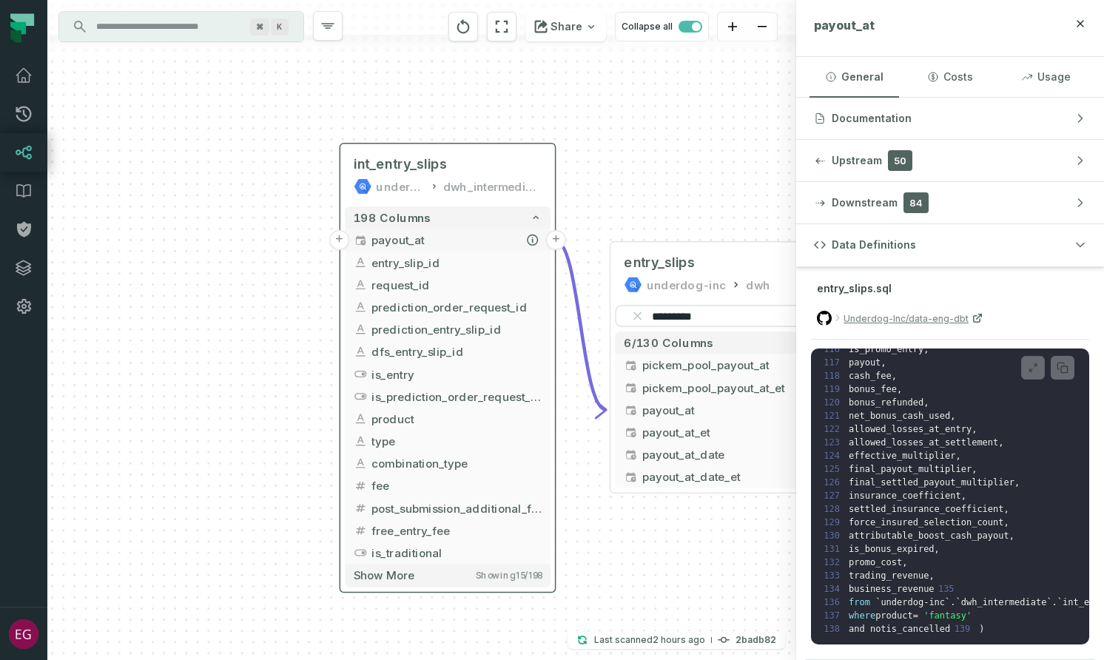
click at [444, 239] on span "payout_at" at bounding box center [456, 240] width 169 height 17
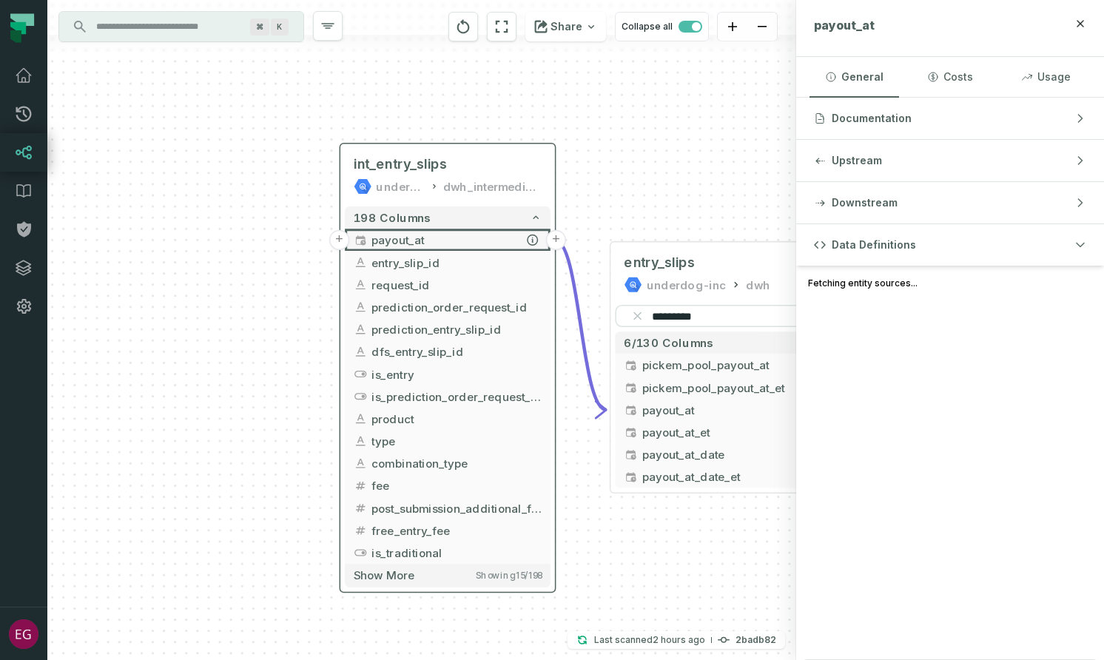
scroll to position [0, 0]
click at [533, 242] on icon "button" at bounding box center [533, 240] width 10 height 10
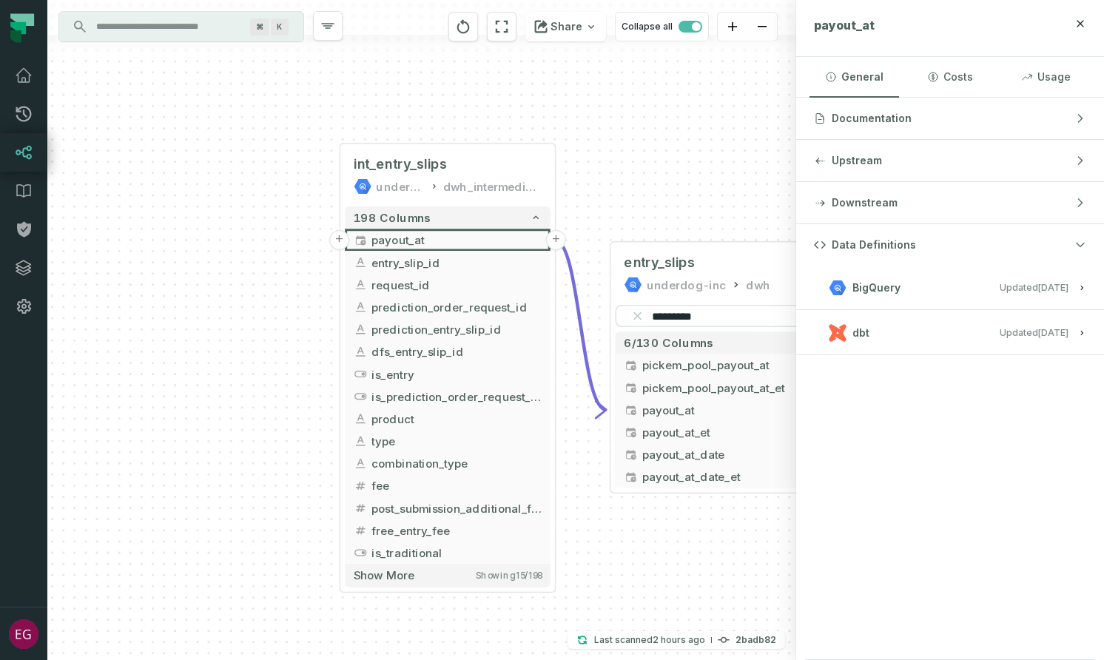
click at [926, 337] on button "dbt Updated [DATE] 8:26:05 PM" at bounding box center [950, 333] width 272 height 20
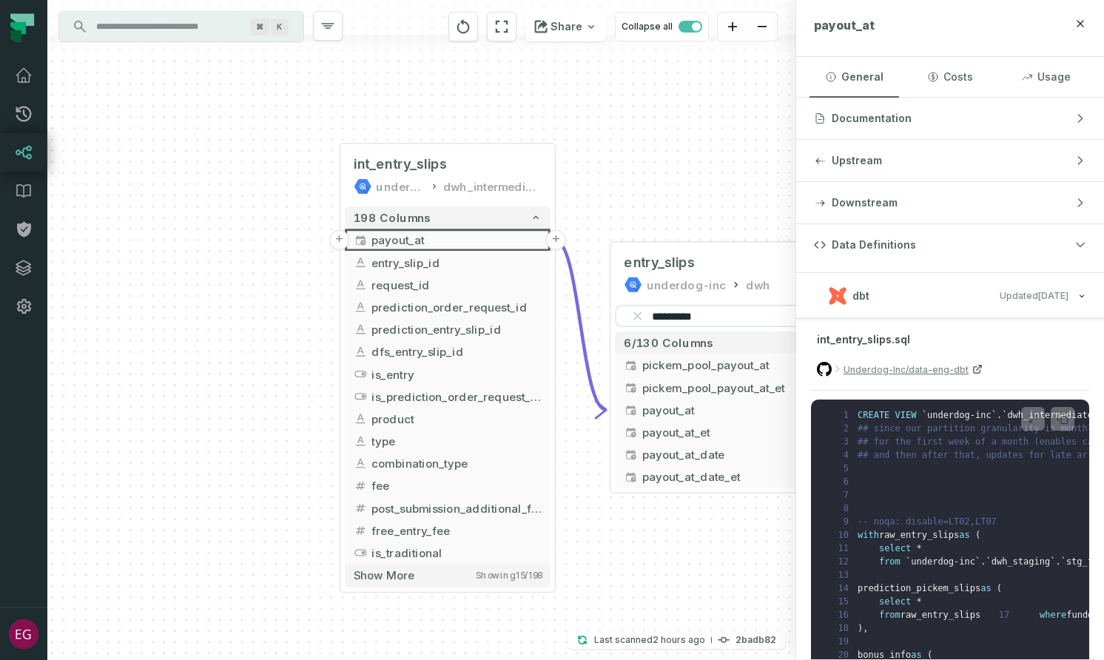
scroll to position [57, 0]
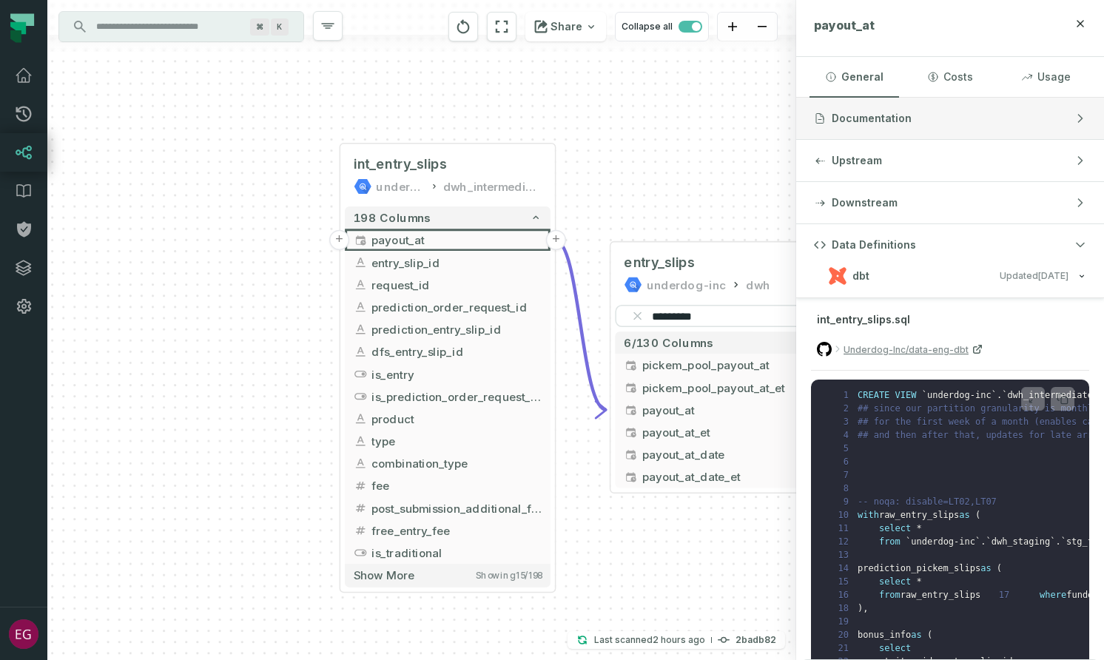
click at [978, 128] on button "Documentation" at bounding box center [950, 118] width 308 height 41
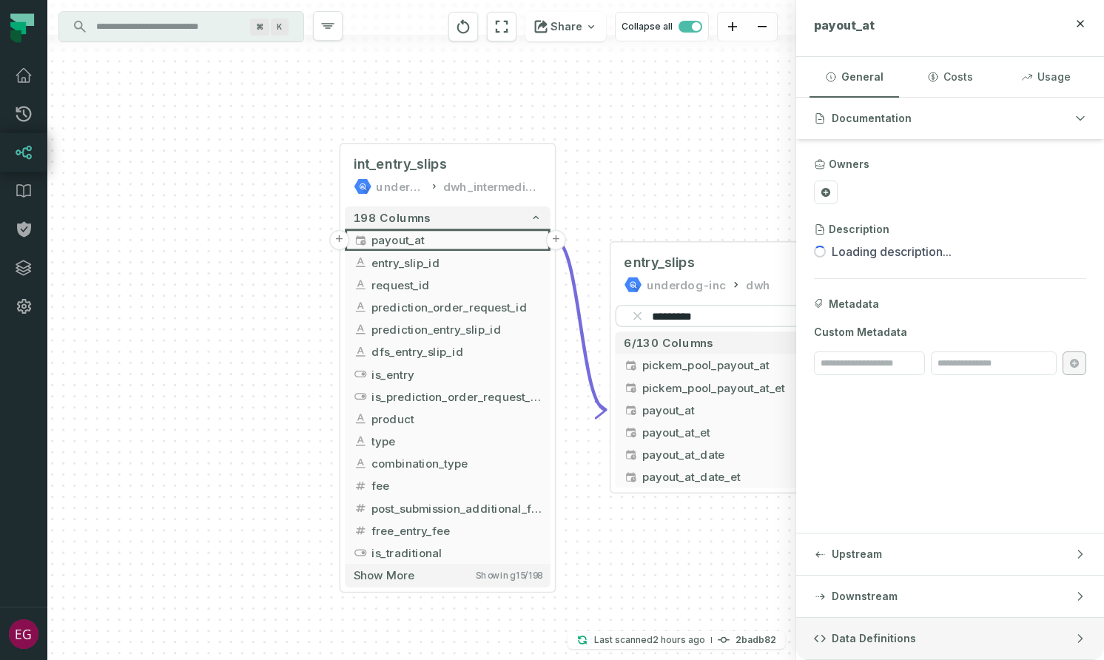
click at [964, 635] on button "Data Definitions" at bounding box center [950, 638] width 308 height 41
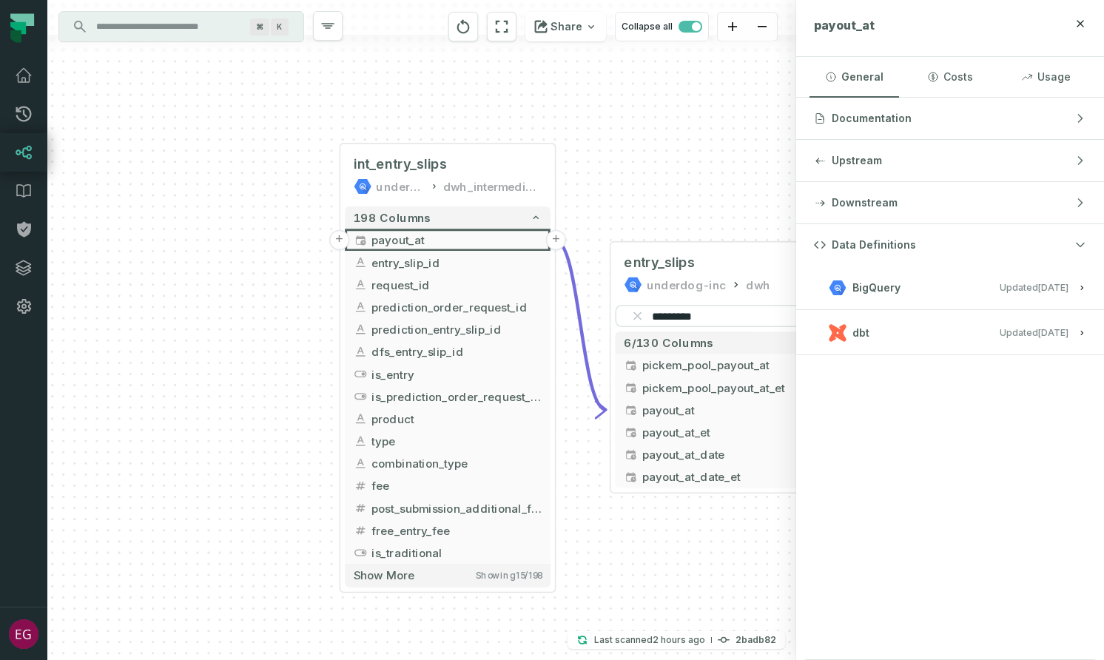
click at [962, 328] on button "dbt Updated [DATE] 8:26:05 PM" at bounding box center [950, 333] width 272 height 20
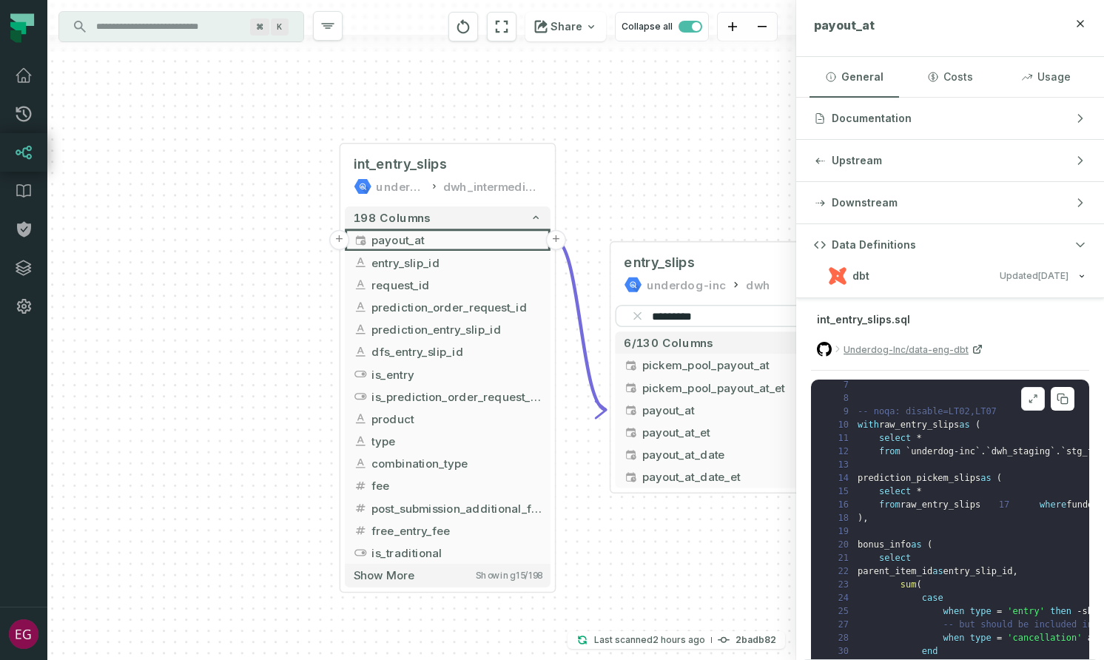
scroll to position [106, 0]
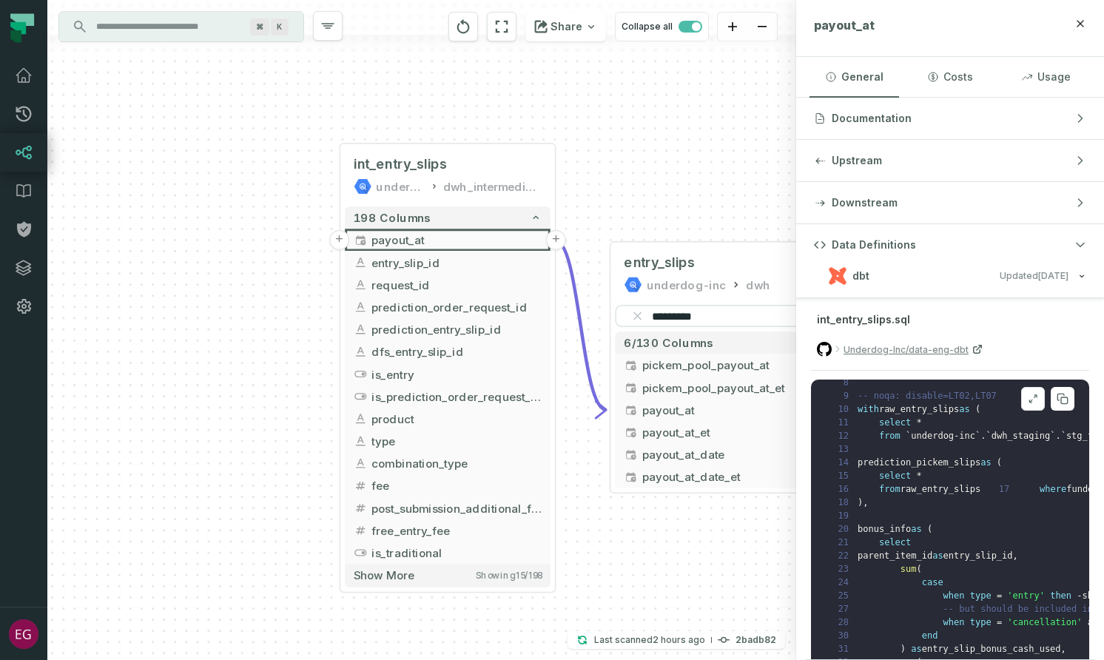
click at [1024, 411] on button at bounding box center [1033, 399] width 24 height 24
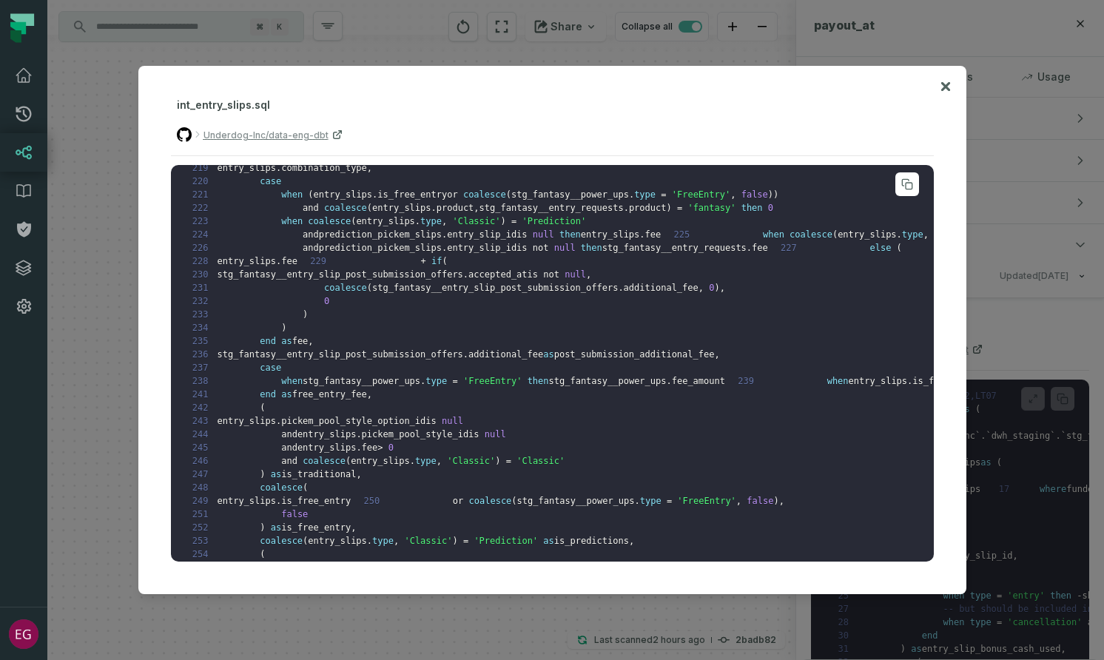
click at [704, 321] on pre "1 CREATE VIEW ` underdog-inc ` . ` dwh_intermediate ` . ` int_entry_slips ` AS …" at bounding box center [552, 363] width 763 height 397
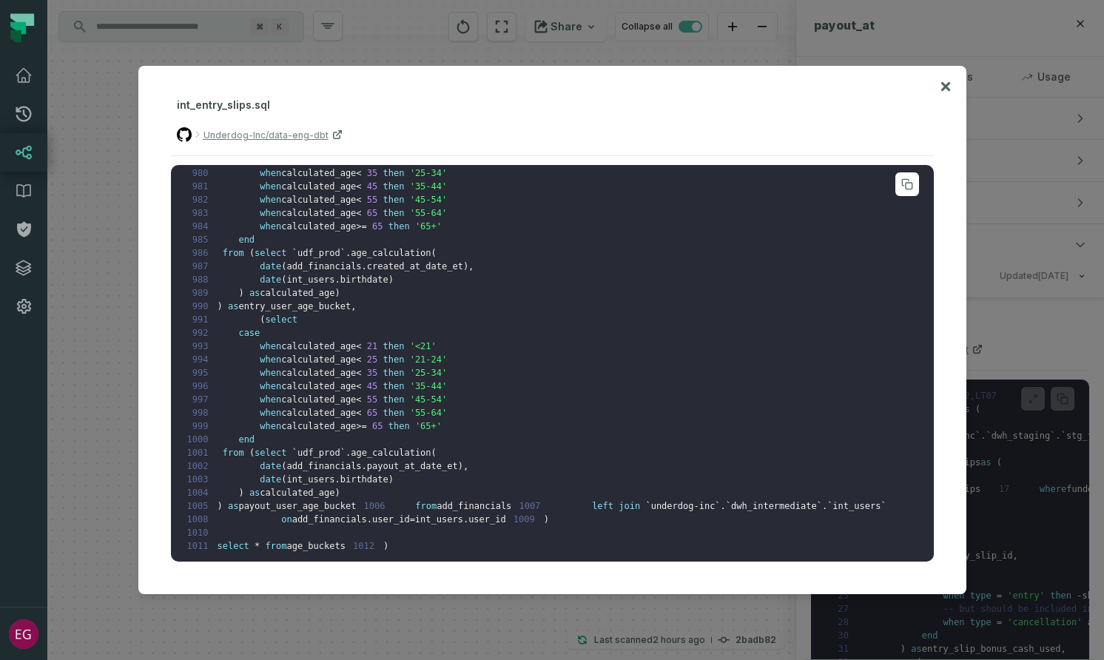
scroll to position [13102, 0]
click at [944, 82] on icon at bounding box center [946, 87] width 10 height 18
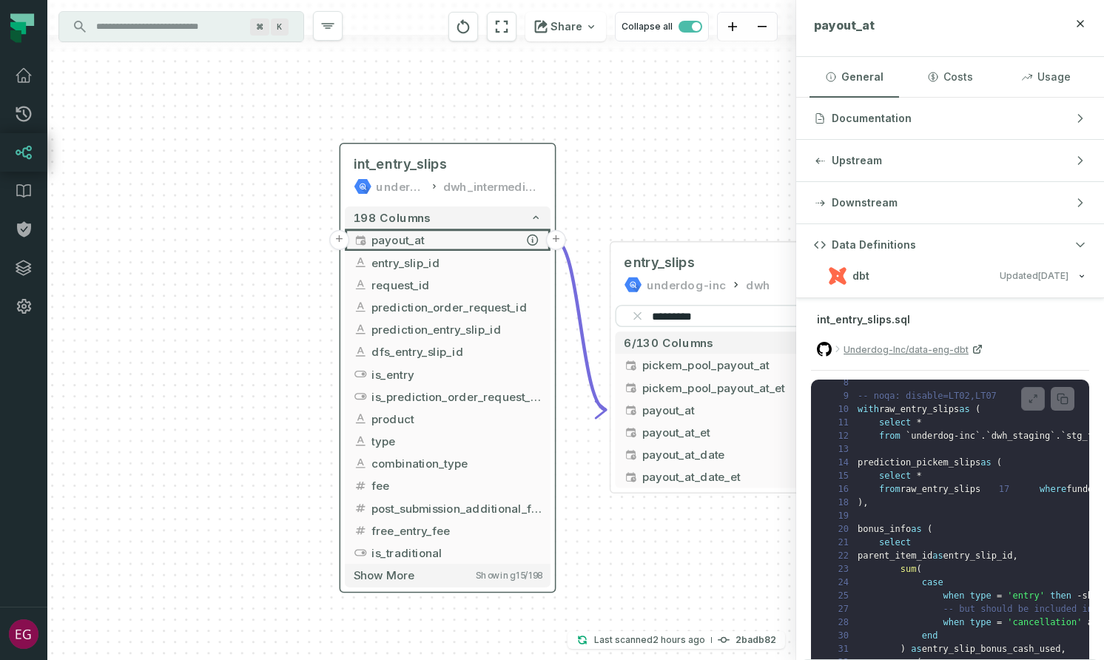
click at [344, 242] on button "+" at bounding box center [339, 240] width 20 height 20
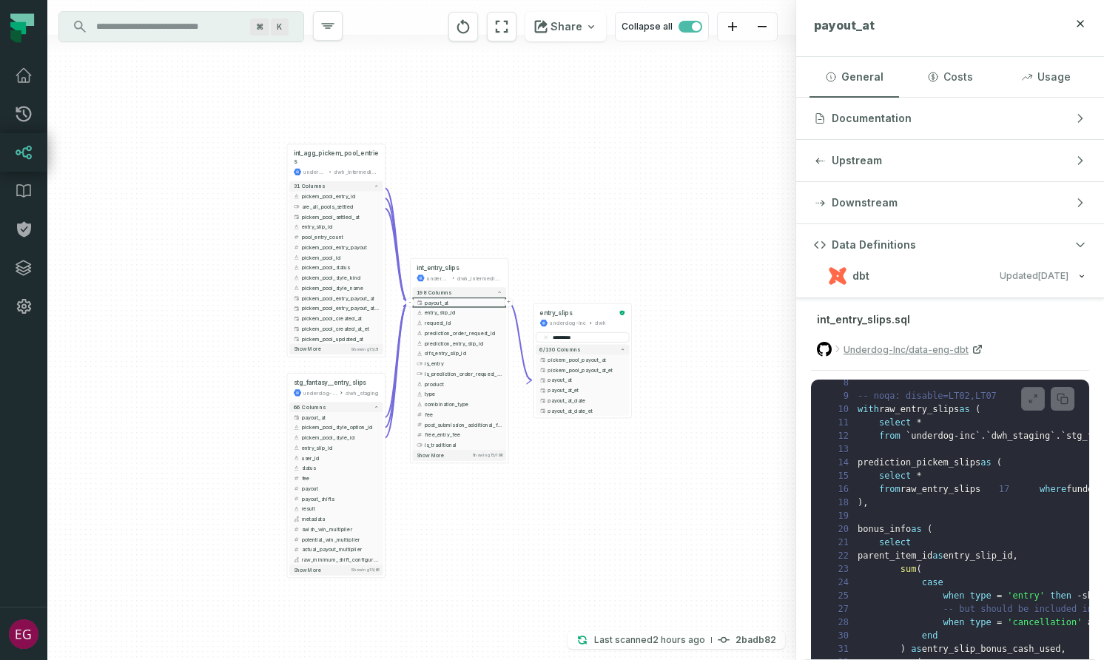
drag, startPoint x: 217, startPoint y: 506, endPoint x: 201, endPoint y: 286, distance: 221.1
click at [201, 286] on div "+ int_agg_pickem_pool_entries underdog-inc dwh_intermediate + 31 columns + pick…" at bounding box center [421, 330] width 749 height 660
